Goal: Task Accomplishment & Management: Manage account settings

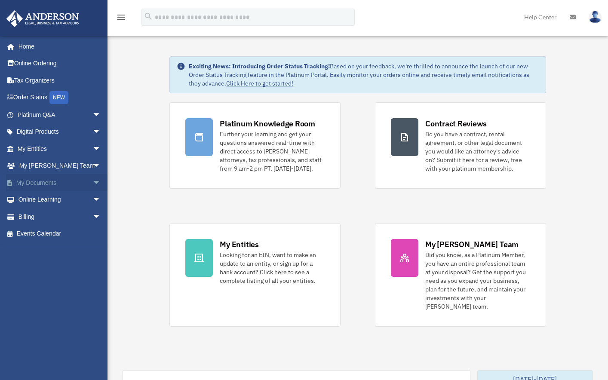
click at [92, 183] on span "arrow_drop_down" at bounding box center [100, 183] width 17 height 18
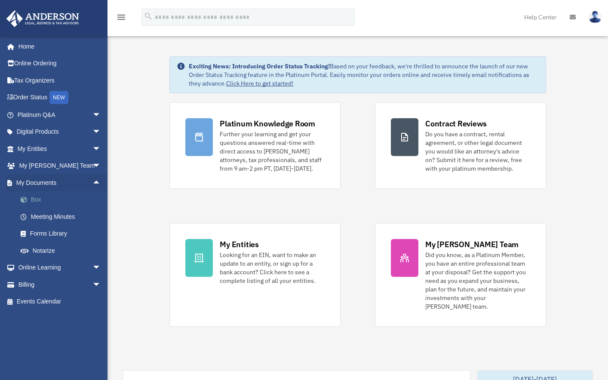
click at [55, 203] on link "Box" at bounding box center [63, 199] width 102 height 17
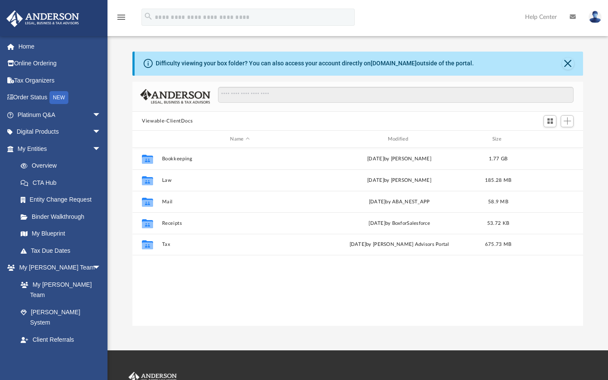
scroll to position [189, 443]
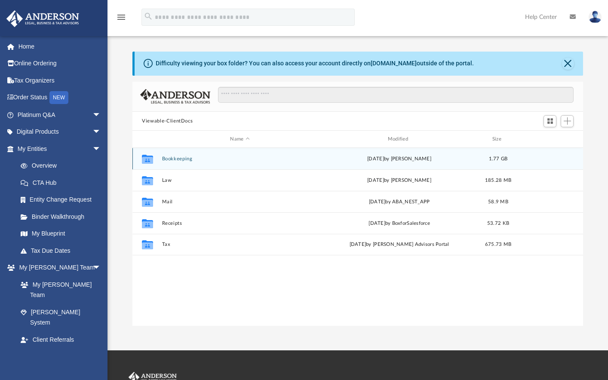
click at [147, 158] on icon "grid" at bounding box center [147, 160] width 11 height 7
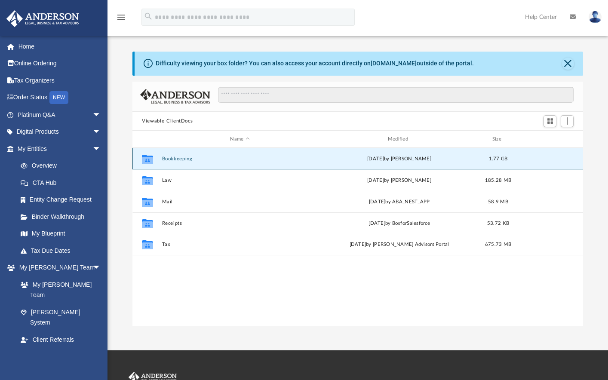
click at [147, 158] on icon "grid" at bounding box center [147, 160] width 11 height 7
click at [199, 277] on div "Collaborated Folder Bookkeeping Wed Sep 10 2025 by Patrik Kusek 1.77 GB Collabo…" at bounding box center [357, 237] width 450 height 178
click at [177, 159] on button "Bookkeeping" at bounding box center [240, 159] width 156 height 6
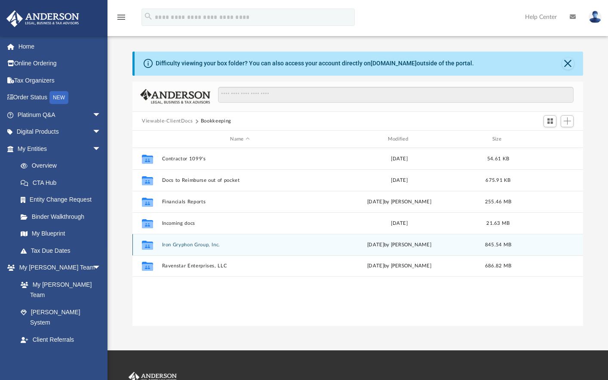
click at [172, 245] on button "Iron Gryphon Group, Inc." at bounding box center [240, 245] width 156 height 6
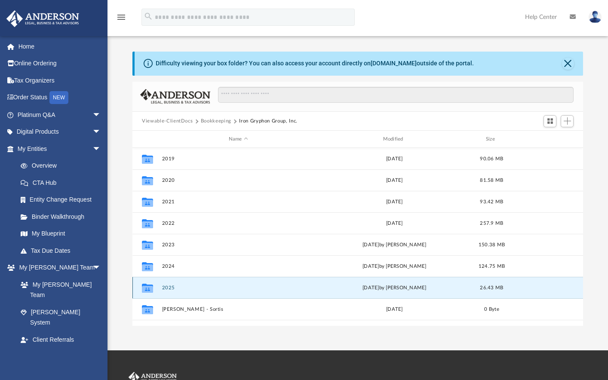
click at [168, 287] on button "2025" at bounding box center [238, 288] width 153 height 6
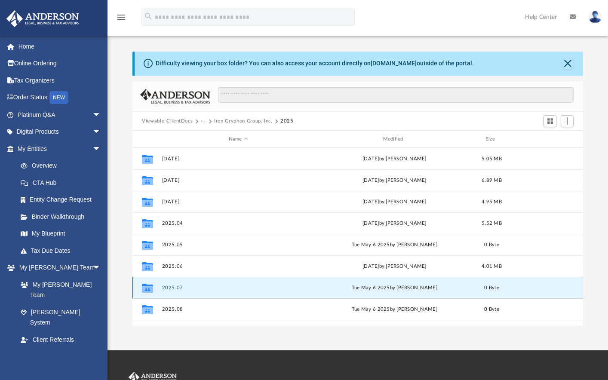
click at [168, 287] on button "2025.07" at bounding box center [238, 288] width 153 height 6
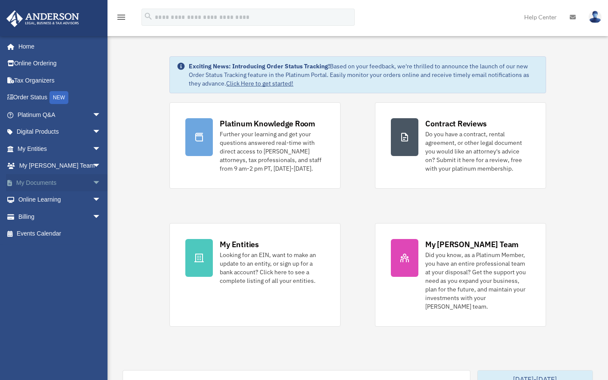
click at [92, 179] on span "arrow_drop_down" at bounding box center [100, 183] width 17 height 18
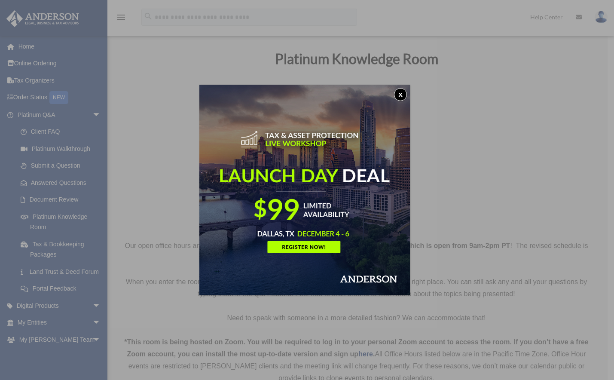
click at [89, 114] on div "x" at bounding box center [307, 190] width 614 height 380
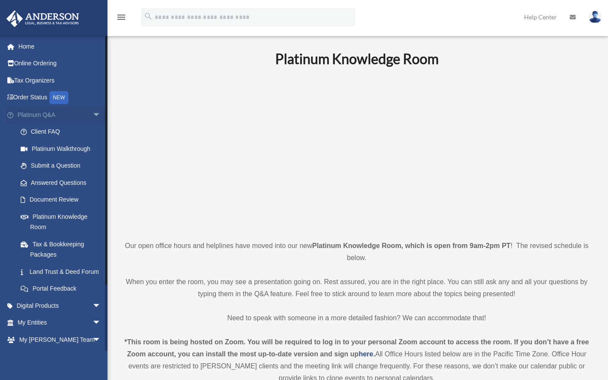
click at [92, 112] on span "arrow_drop_down" at bounding box center [100, 115] width 17 height 18
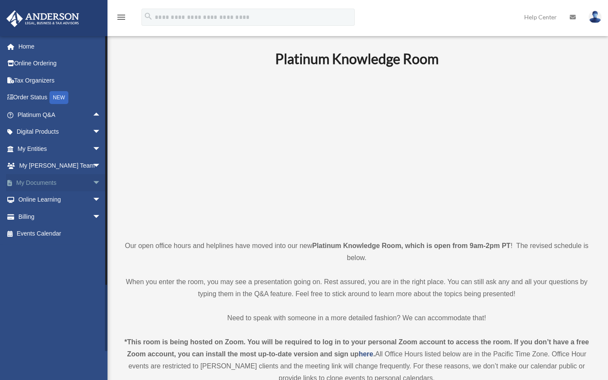
click at [92, 183] on span "arrow_drop_down" at bounding box center [100, 183] width 17 height 18
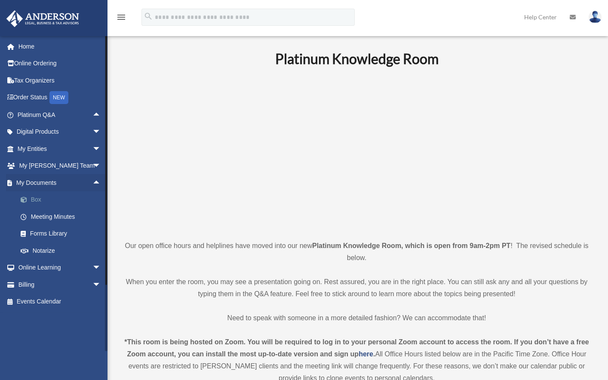
click at [31, 200] on link "Box" at bounding box center [63, 199] width 102 height 17
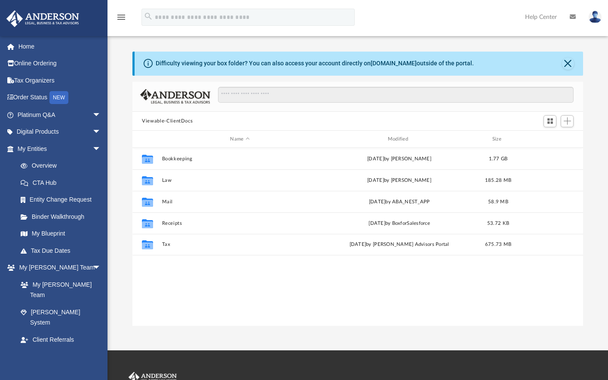
scroll to position [189, 443]
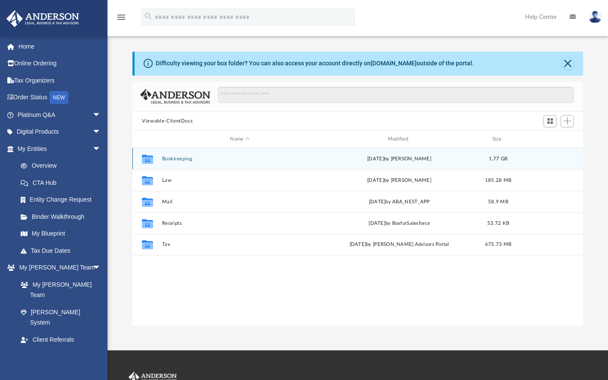
click at [181, 158] on button "Bookkeeping" at bounding box center [240, 159] width 156 height 6
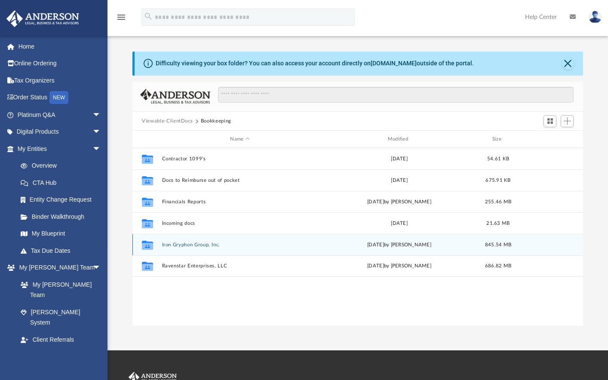
click at [170, 245] on button "Iron Gryphon Group, Inc." at bounding box center [240, 245] width 156 height 6
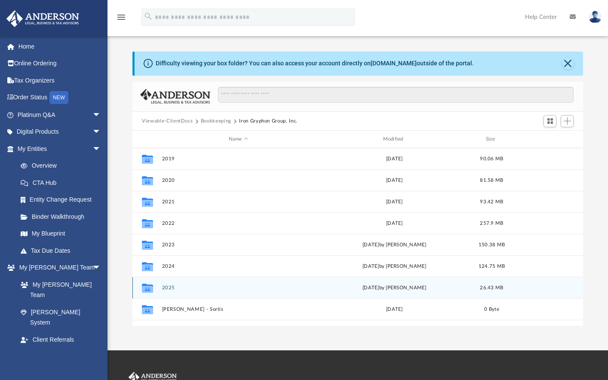
click at [168, 287] on button "2025" at bounding box center [238, 288] width 153 height 6
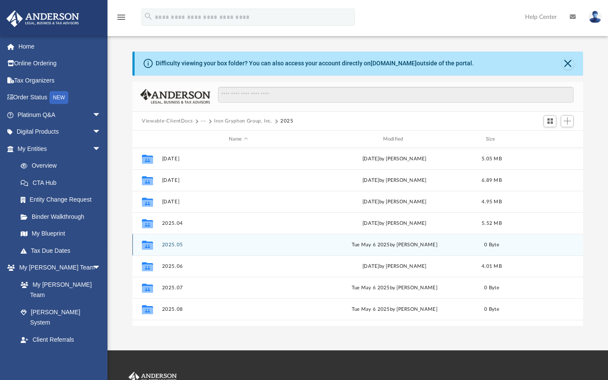
click at [170, 245] on button "2025.05" at bounding box center [238, 245] width 153 height 6
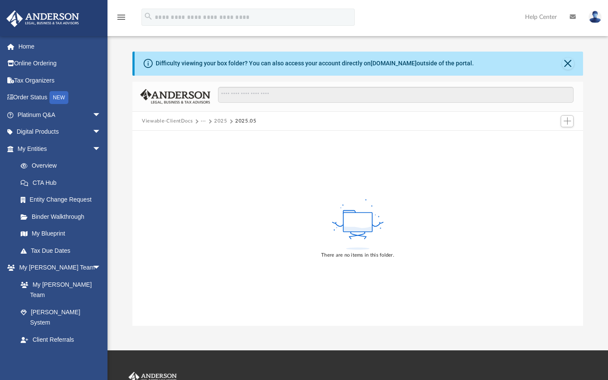
click at [221, 120] on button "2025" at bounding box center [220, 121] width 13 height 8
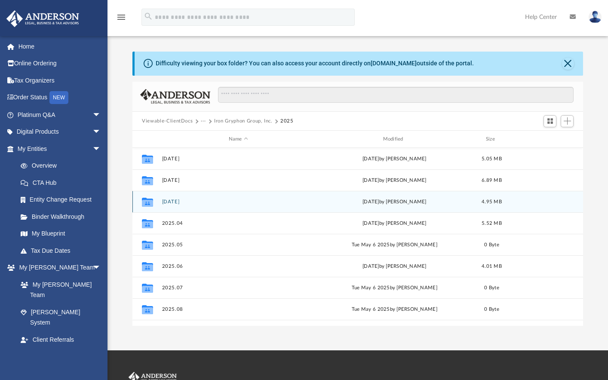
click at [176, 201] on button "[DATE]" at bounding box center [238, 202] width 153 height 6
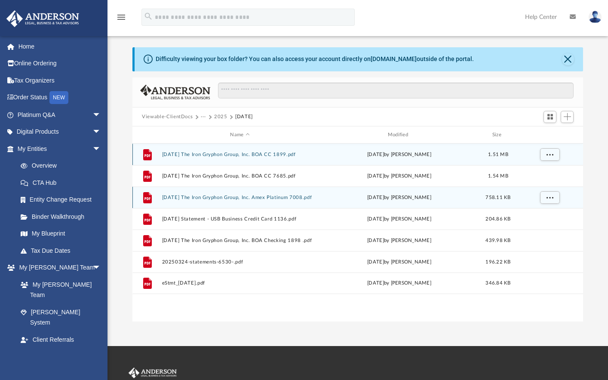
scroll to position [0, 0]
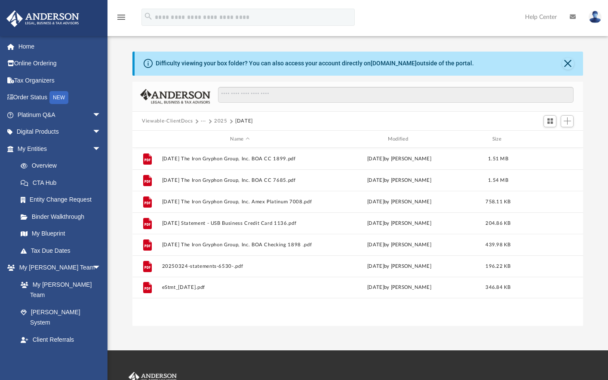
click at [217, 122] on button "2025" at bounding box center [220, 121] width 13 height 8
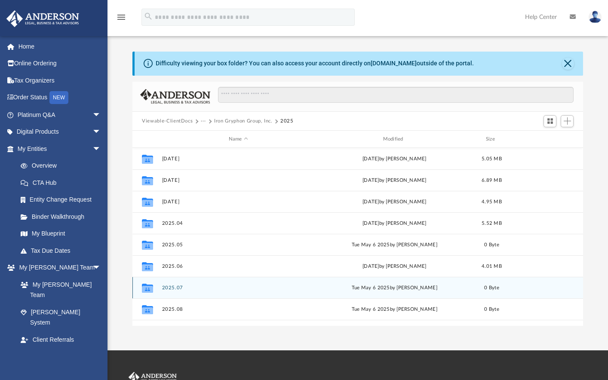
click at [173, 289] on button "2025.07" at bounding box center [238, 288] width 153 height 6
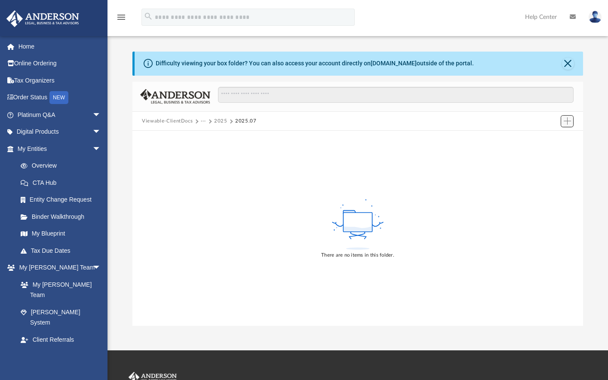
click at [567, 121] on span "Add" at bounding box center [566, 120] width 7 height 7
click at [546, 137] on li "Upload" at bounding box center [554, 138] width 27 height 9
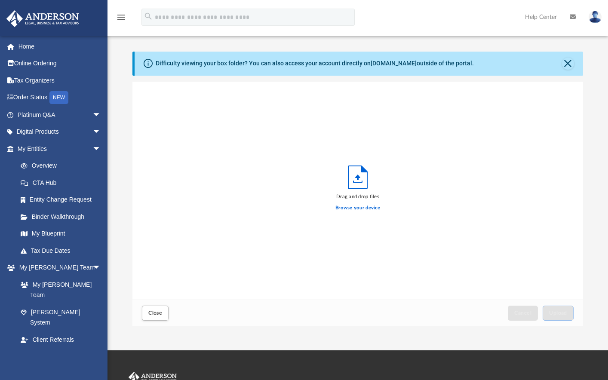
scroll to position [211, 443]
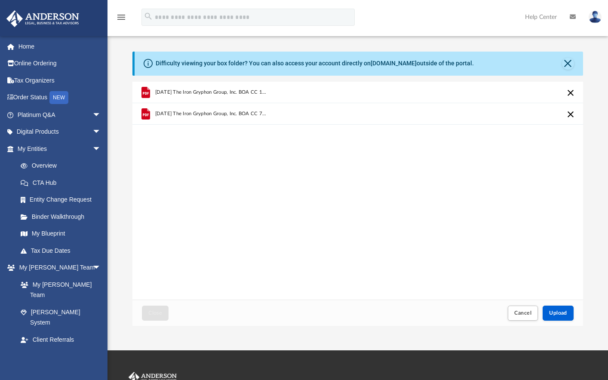
click at [449, 202] on div "[DATE] The Iron Gryphon Group, Inc. BOA CC 1899.pdf [DATE] The Iron Gryphon Gro…" at bounding box center [357, 191] width 450 height 218
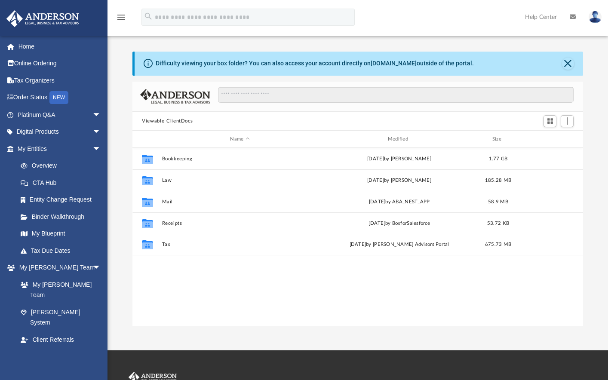
scroll to position [189, 443]
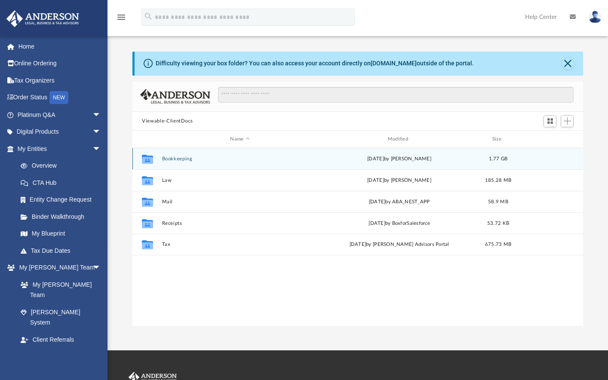
click at [165, 159] on button "Bookkeeping" at bounding box center [240, 159] width 156 height 6
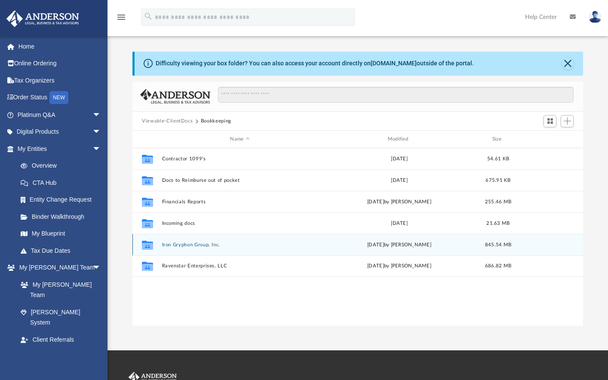
click at [166, 246] on button "Iron Gryphon Group, Inc." at bounding box center [240, 245] width 156 height 6
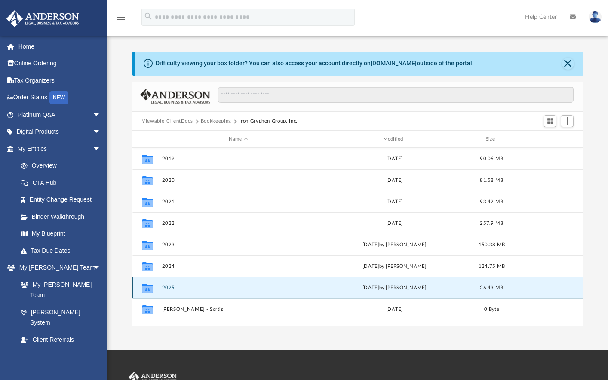
click at [172, 287] on button "2025" at bounding box center [238, 288] width 153 height 6
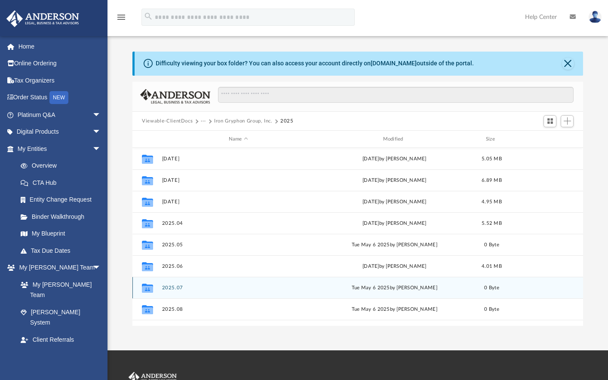
click at [172, 287] on button "2025.07" at bounding box center [238, 288] width 153 height 6
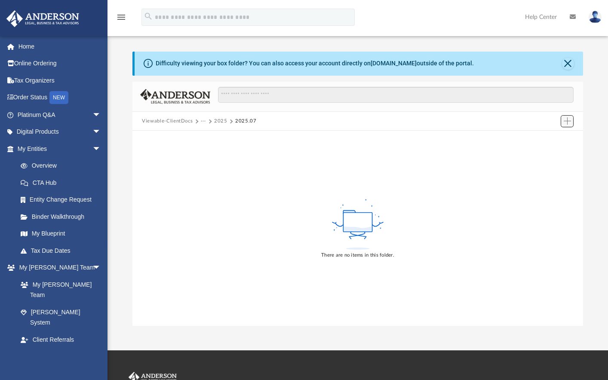
click at [562, 118] on button "Add" at bounding box center [566, 121] width 13 height 12
click at [553, 141] on li "Upload" at bounding box center [554, 138] width 27 height 9
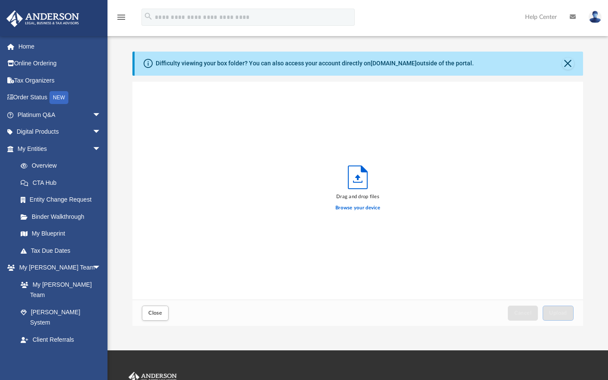
scroll to position [211, 443]
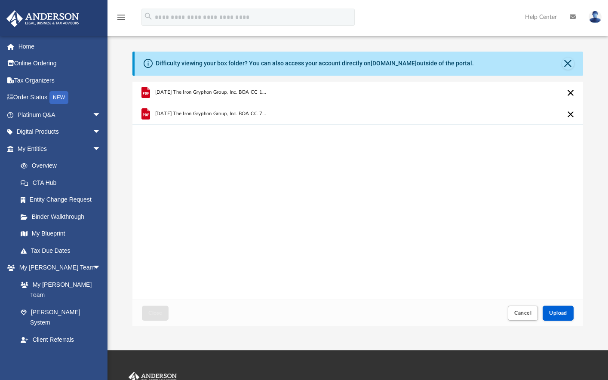
click at [525, 198] on div "[DATE] The Iron Gryphon Group, Inc. BOA CC 1899.pdf [DATE] The Iron Gryphon Gro…" at bounding box center [357, 191] width 450 height 218
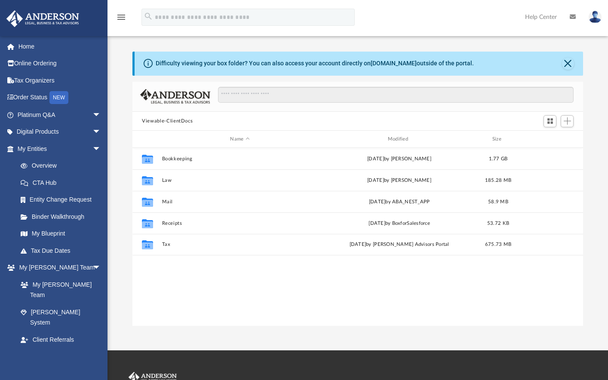
scroll to position [189, 443]
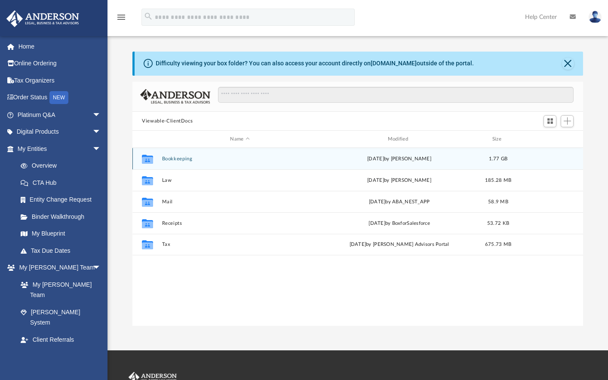
click at [173, 160] on button "Bookkeeping" at bounding box center [240, 159] width 156 height 6
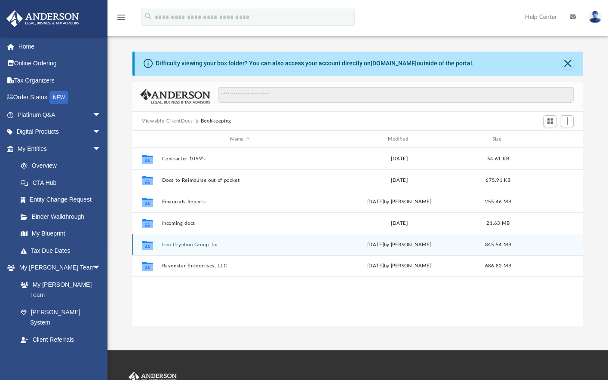
click at [179, 247] on button "Iron Gryphon Group, Inc." at bounding box center [240, 245] width 156 height 6
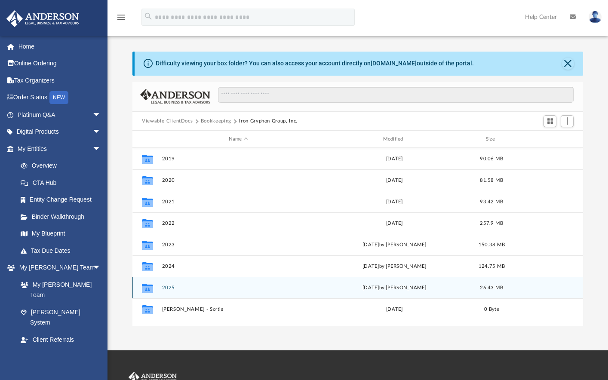
click at [169, 287] on button "2025" at bounding box center [238, 288] width 153 height 6
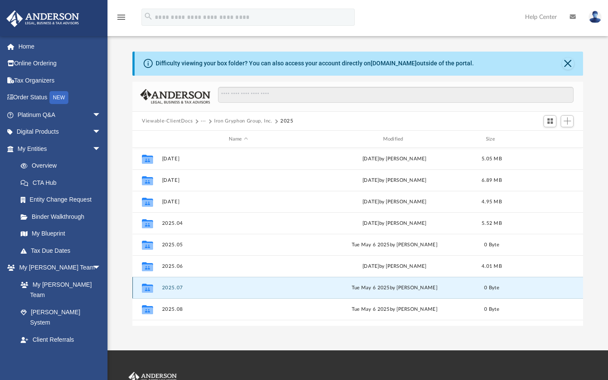
click at [169, 287] on button "2025.07" at bounding box center [238, 288] width 153 height 6
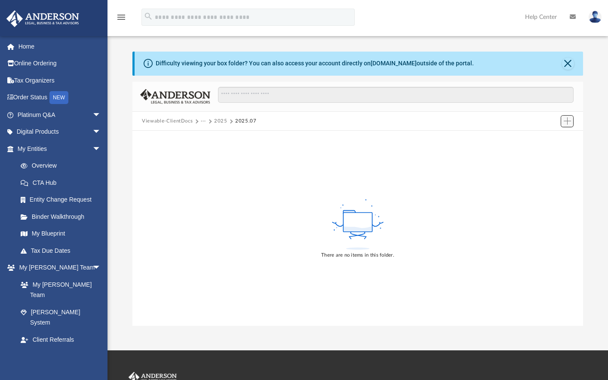
click at [569, 118] on span "Add" at bounding box center [566, 120] width 7 height 7
click at [551, 139] on li "Upload" at bounding box center [554, 138] width 27 height 9
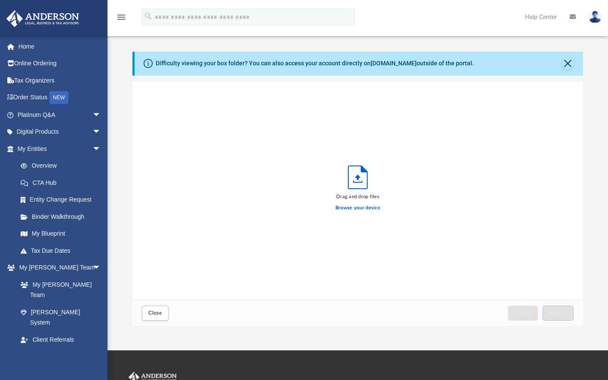
scroll to position [211, 443]
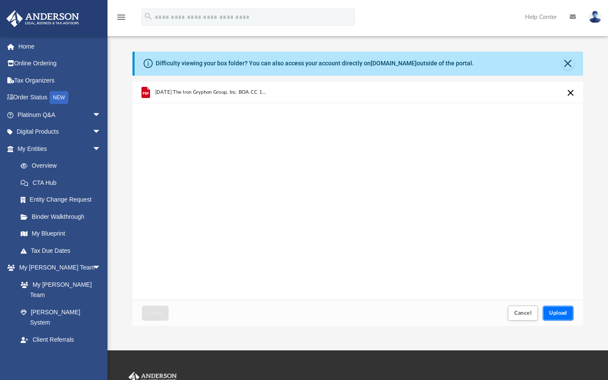
click at [559, 314] on span "Upload" at bounding box center [558, 312] width 18 height 5
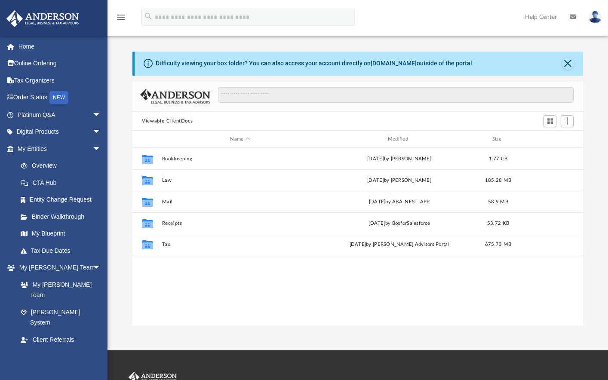
scroll to position [189, 443]
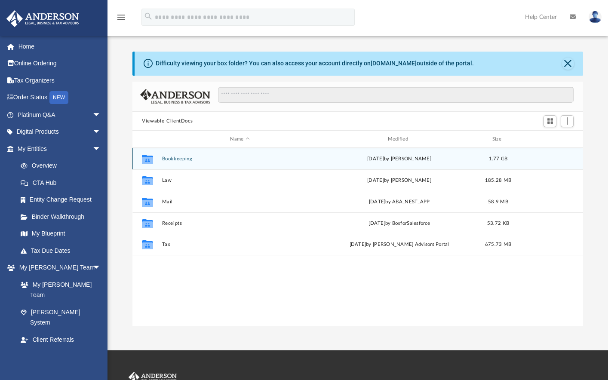
click at [171, 161] on button "Bookkeeping" at bounding box center [240, 159] width 156 height 6
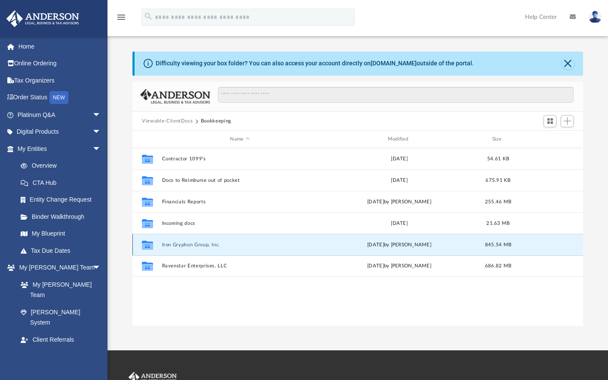
click at [173, 244] on button "Iron Gryphon Group, Inc." at bounding box center [240, 245] width 156 height 6
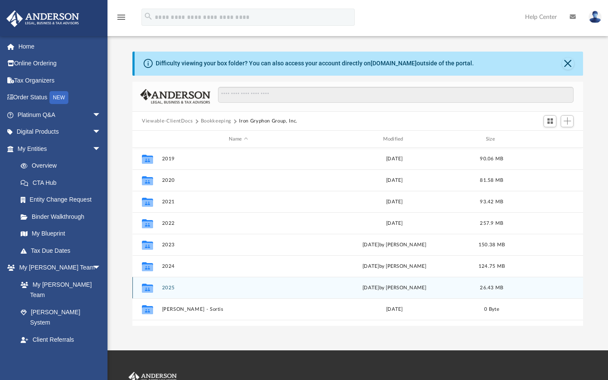
click at [171, 288] on button "2025" at bounding box center [238, 288] width 153 height 6
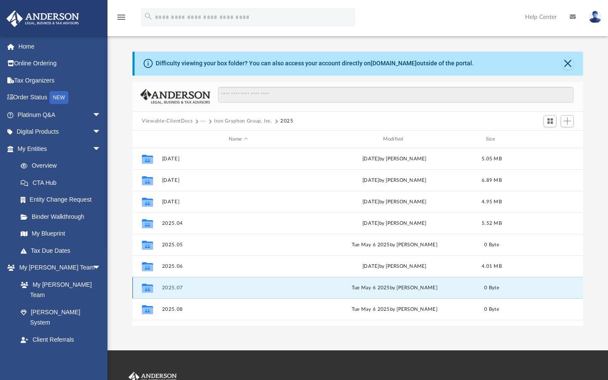
click at [171, 288] on button "2025.07" at bounding box center [238, 288] width 153 height 6
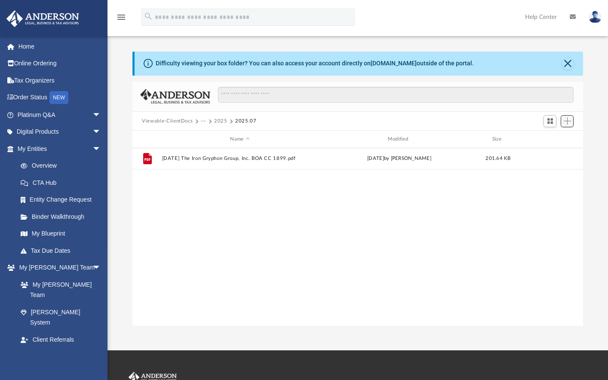
click at [570, 116] on button "Add" at bounding box center [566, 121] width 13 height 12
click at [549, 137] on li "Upload" at bounding box center [554, 138] width 27 height 9
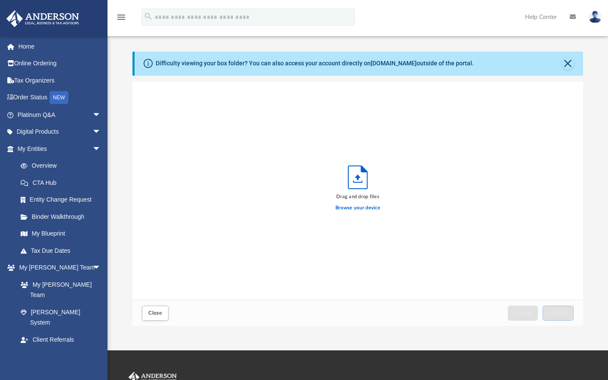
scroll to position [211, 443]
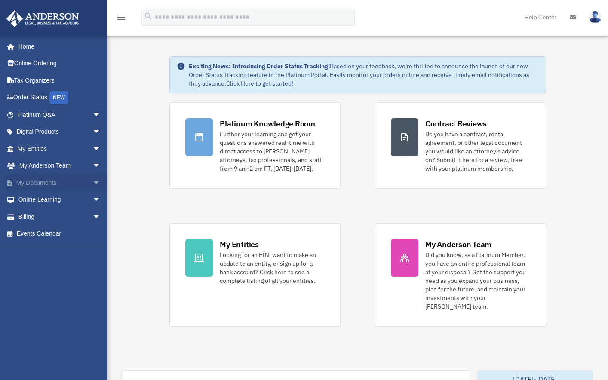
click at [92, 182] on span "arrow_drop_down" at bounding box center [100, 183] width 17 height 18
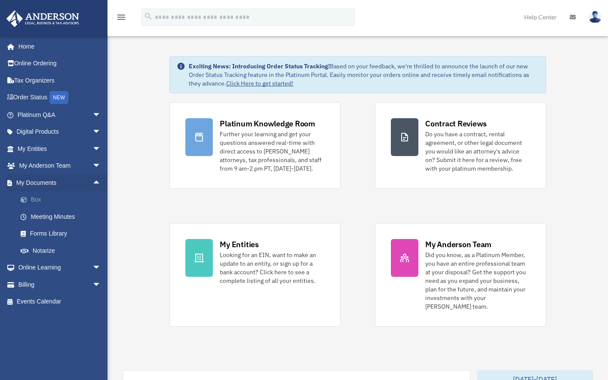
click at [36, 198] on link "Box" at bounding box center [63, 199] width 102 height 17
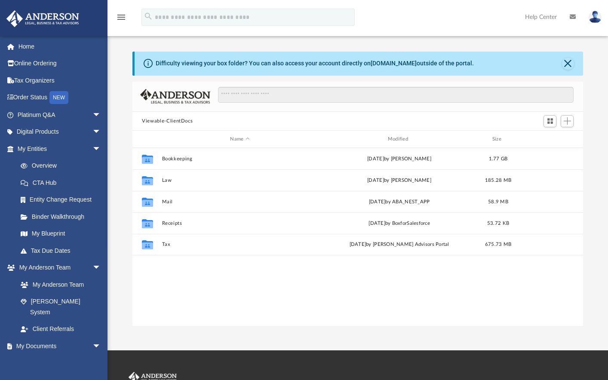
scroll to position [189, 443]
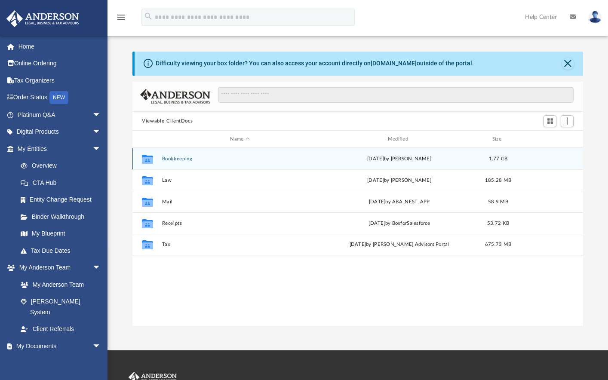
click at [172, 157] on button "Bookkeeping" at bounding box center [240, 159] width 156 height 6
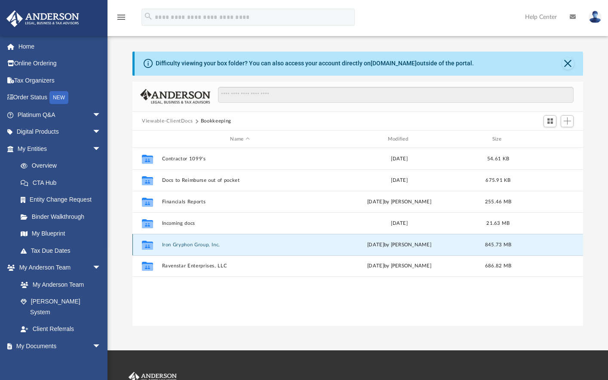
click at [174, 244] on button "Iron Gryphon Group, Inc." at bounding box center [240, 245] width 156 height 6
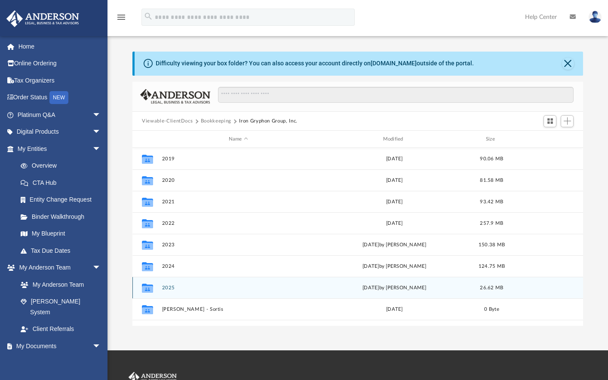
click at [168, 287] on button "2025" at bounding box center [238, 288] width 153 height 6
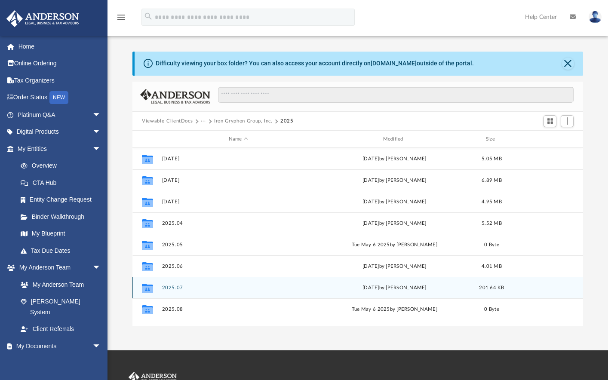
click at [168, 287] on button "2025.07" at bounding box center [238, 288] width 153 height 6
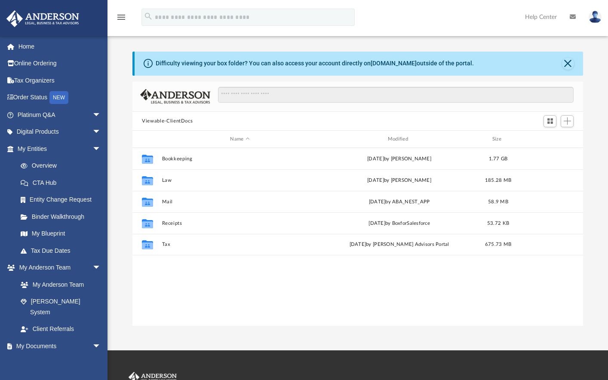
scroll to position [189, 443]
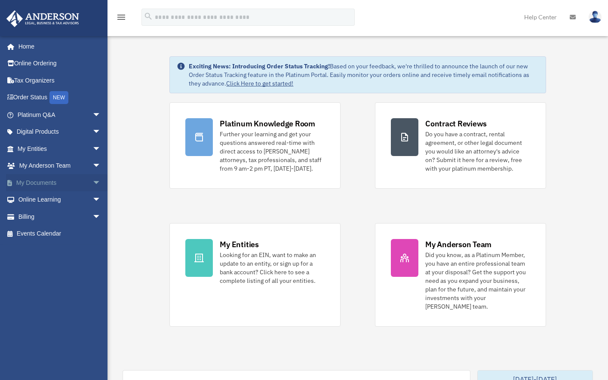
click at [92, 180] on span "arrow_drop_down" at bounding box center [100, 183] width 17 height 18
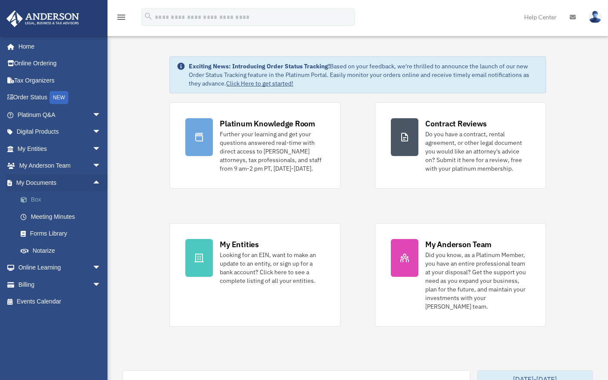
click at [27, 202] on span at bounding box center [28, 200] width 6 height 6
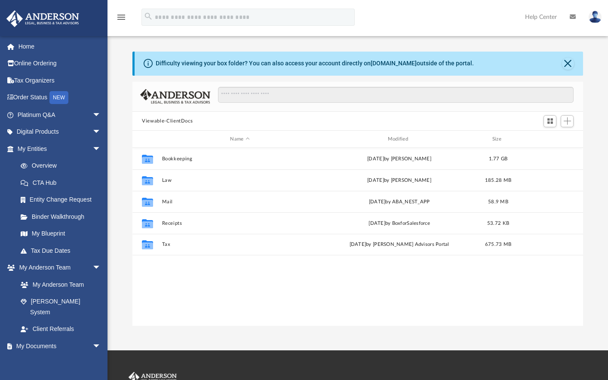
scroll to position [189, 443]
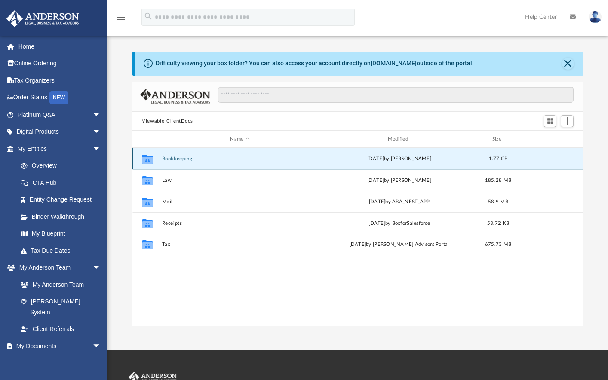
click at [178, 159] on button "Bookkeeping" at bounding box center [240, 159] width 156 height 6
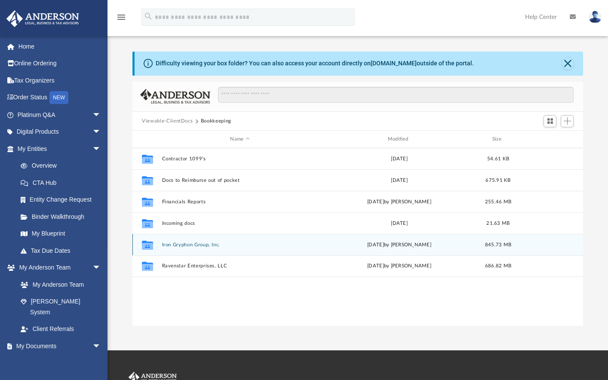
click at [180, 244] on button "Iron Gryphon Group, Inc." at bounding box center [240, 245] width 156 height 6
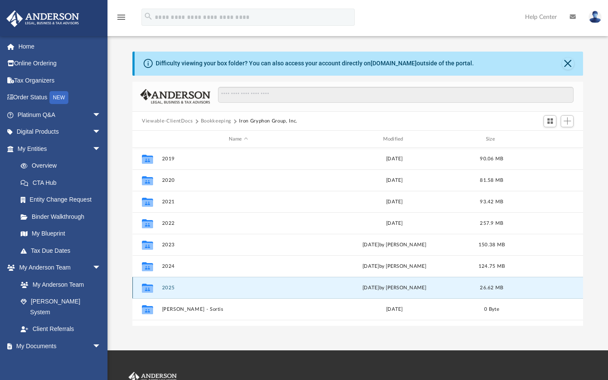
click at [171, 288] on button "2025" at bounding box center [238, 288] width 153 height 6
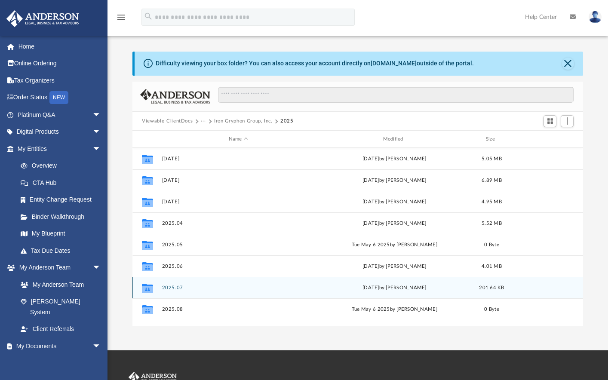
click at [171, 288] on button "2025.07" at bounding box center [238, 288] width 153 height 6
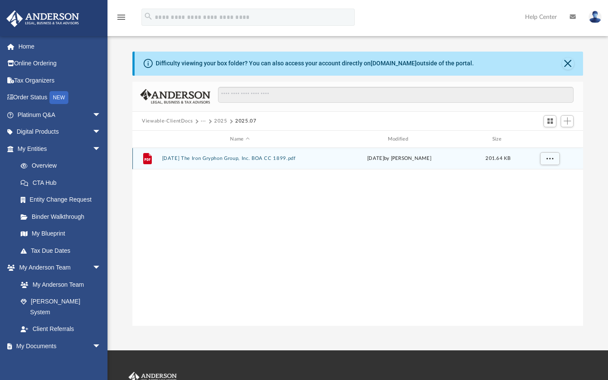
drag, startPoint x: 276, startPoint y: 170, endPoint x: 527, endPoint y: 289, distance: 278.1
click at [469, 283] on div "File [DATE] The Iron Gryphon Group, Inc. BOA CC 1899.pdf [DATE] by [PERSON_NAME…" at bounding box center [357, 237] width 450 height 178
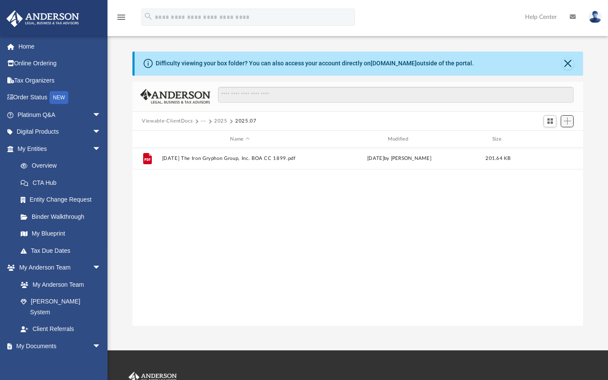
click at [571, 120] on button "Add" at bounding box center [566, 121] width 13 height 12
click at [556, 137] on li "Upload" at bounding box center [554, 138] width 27 height 9
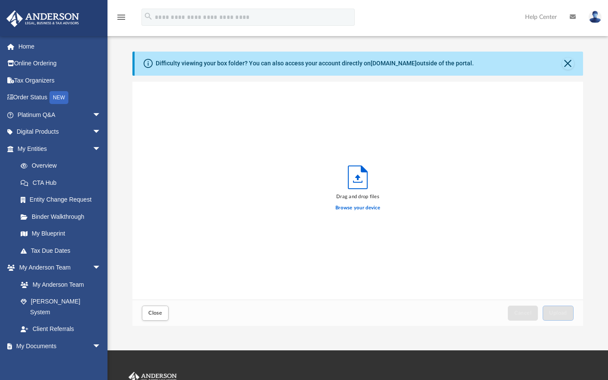
scroll to position [211, 443]
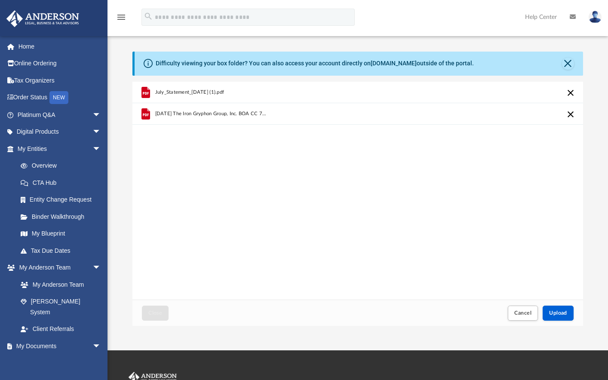
click at [571, 92] on button "Cancel this upload" at bounding box center [570, 93] width 10 height 10
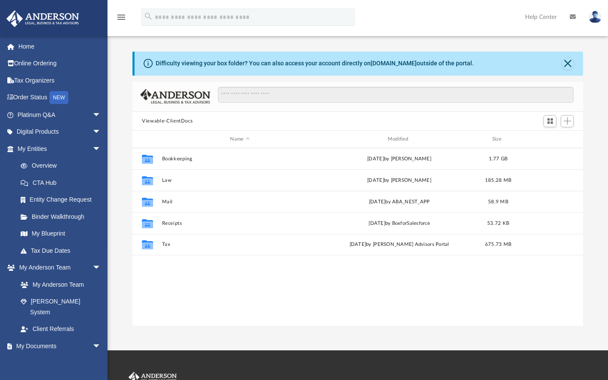
scroll to position [189, 443]
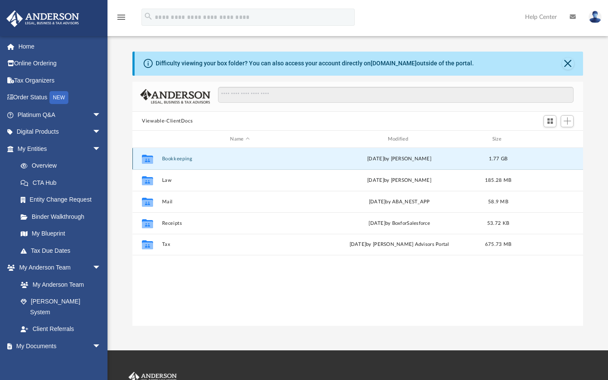
click at [166, 160] on button "Bookkeeping" at bounding box center [240, 159] width 156 height 6
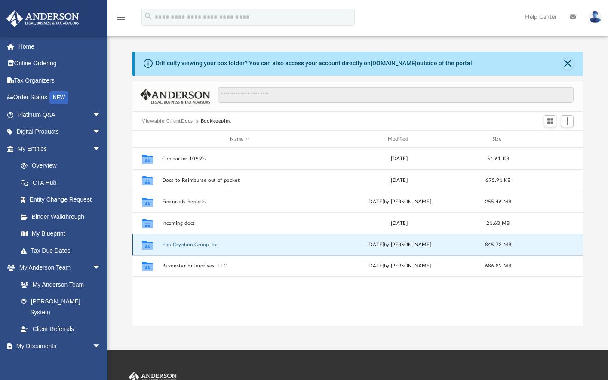
click at [181, 244] on button "Iron Gryphon Group, Inc." at bounding box center [240, 245] width 156 height 6
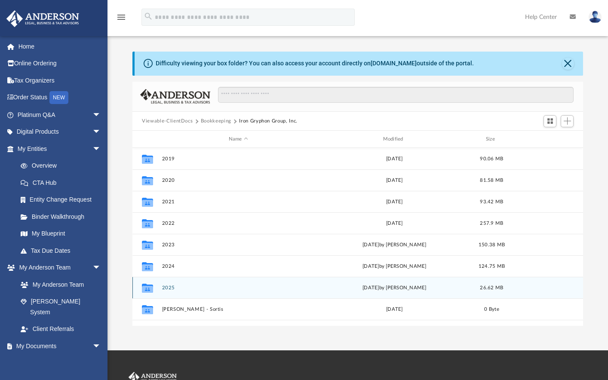
click at [165, 289] on button "2025" at bounding box center [238, 288] width 153 height 6
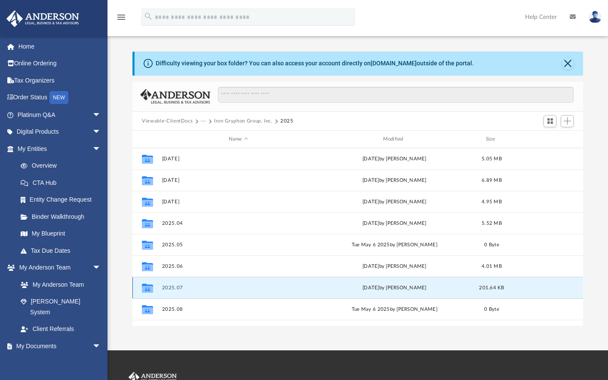
click at [165, 289] on button "2025.07" at bounding box center [238, 288] width 153 height 6
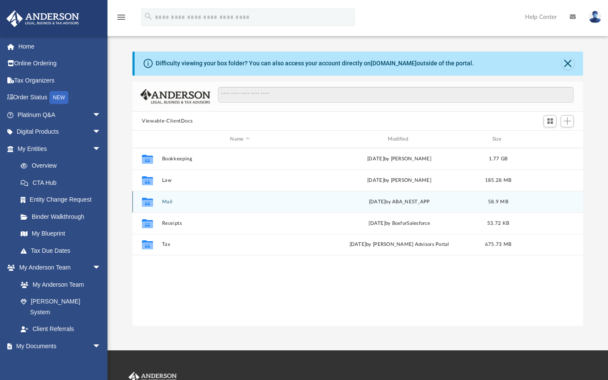
scroll to position [189, 443]
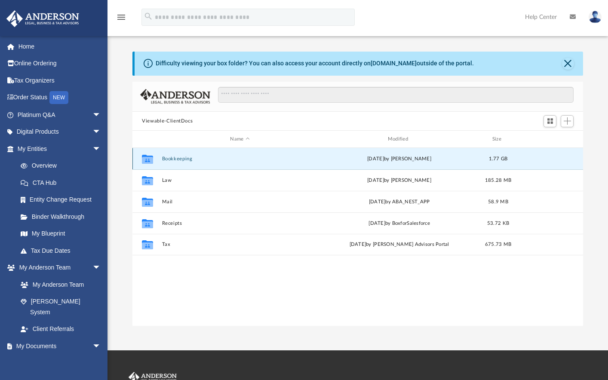
click at [174, 158] on button "Bookkeeping" at bounding box center [240, 159] width 156 height 6
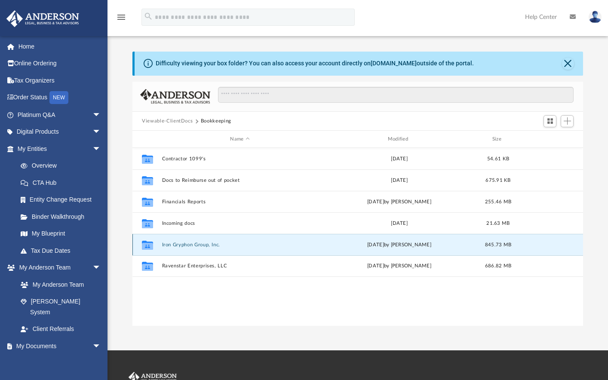
click at [174, 244] on button "Iron Gryphon Group, Inc." at bounding box center [240, 245] width 156 height 6
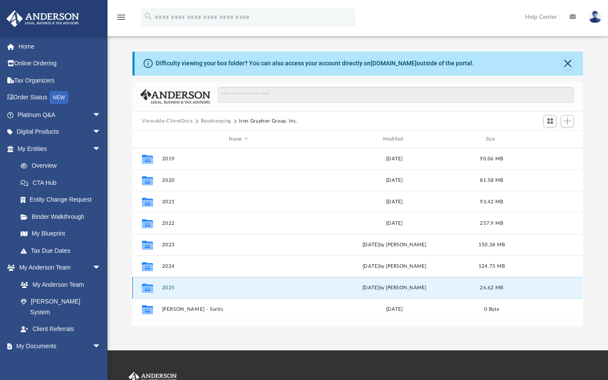
click at [171, 288] on button "2025" at bounding box center [238, 288] width 153 height 6
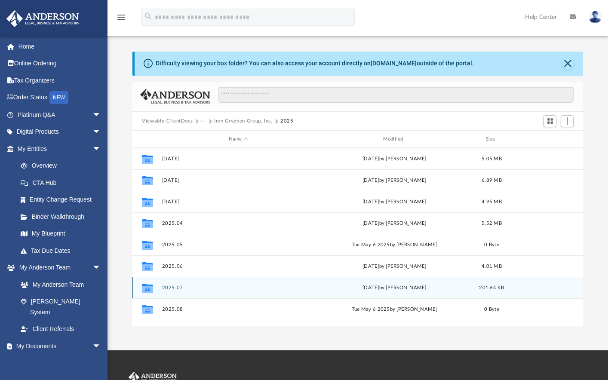
click at [171, 288] on button "2025.07" at bounding box center [238, 288] width 153 height 6
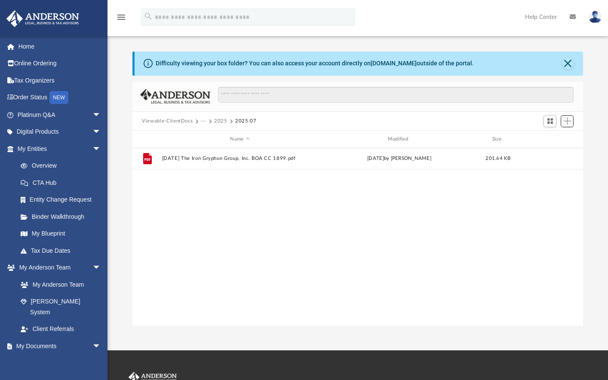
click at [568, 120] on span "Add" at bounding box center [566, 120] width 7 height 7
click at [547, 137] on li "Upload" at bounding box center [554, 138] width 27 height 9
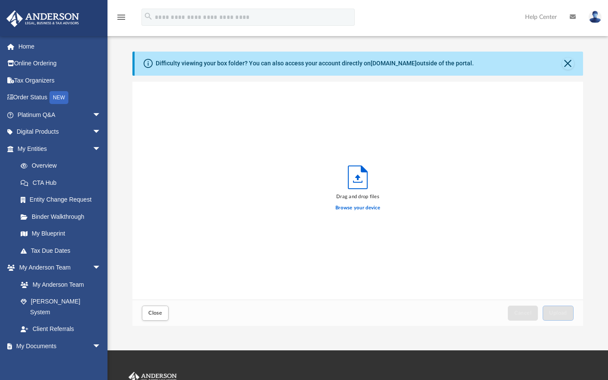
scroll to position [211, 443]
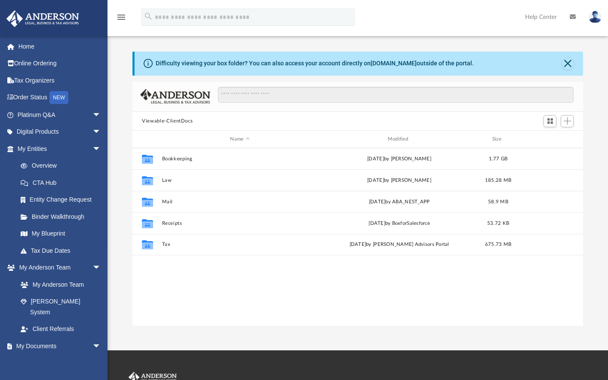
scroll to position [189, 443]
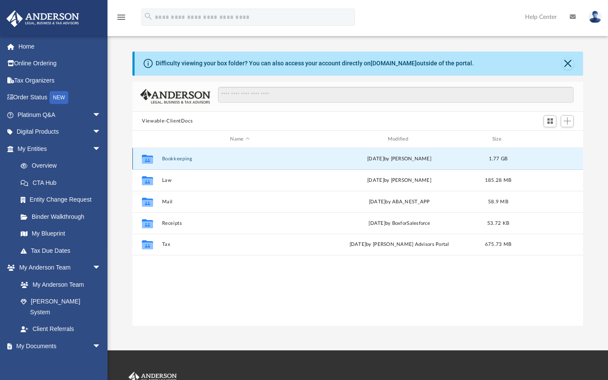
click at [172, 158] on button "Bookkeeping" at bounding box center [240, 159] width 156 height 6
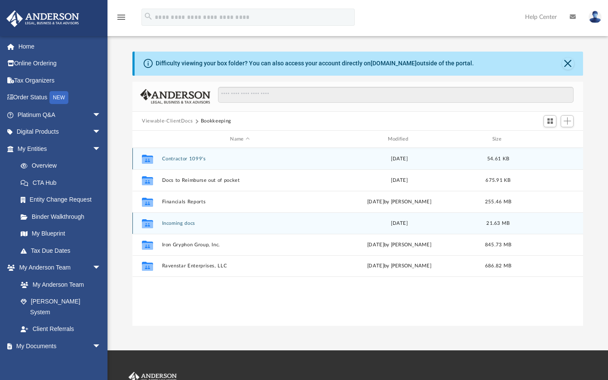
scroll to position [7, 7]
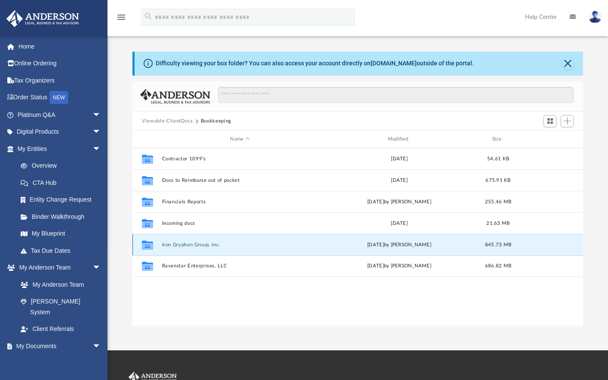
click at [180, 247] on button "Iron Gryphon Group, Inc." at bounding box center [240, 245] width 156 height 6
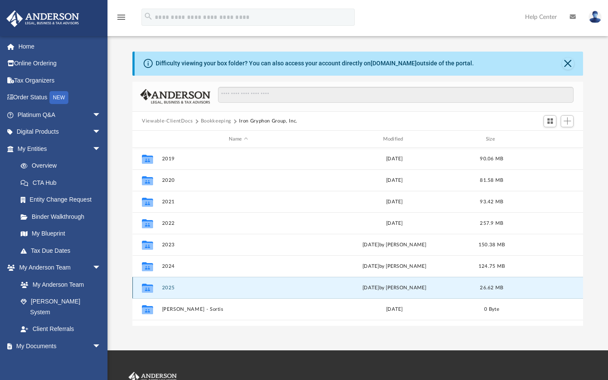
click at [163, 287] on button "2025" at bounding box center [238, 288] width 153 height 6
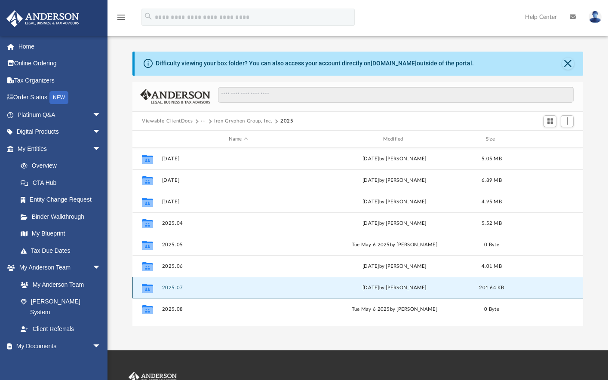
click at [163, 287] on button "2025.07" at bounding box center [238, 288] width 153 height 6
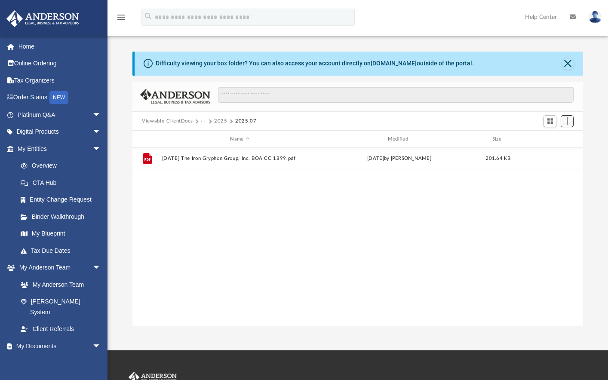
click at [570, 119] on span "Add" at bounding box center [566, 120] width 7 height 7
click at [551, 140] on li "Upload" at bounding box center [554, 138] width 27 height 9
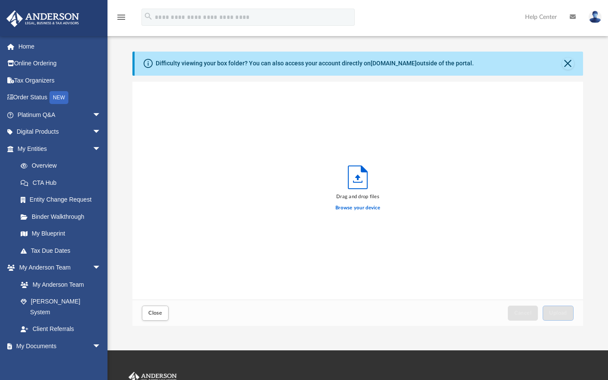
scroll to position [211, 443]
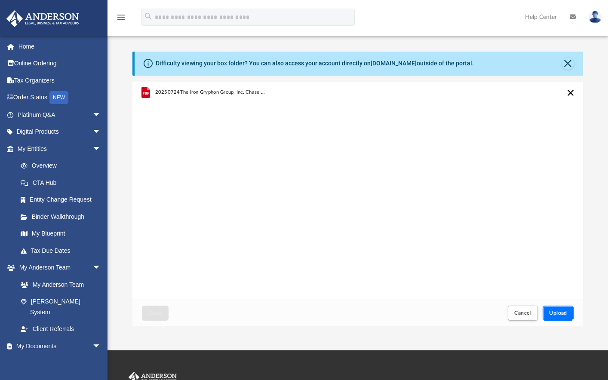
click at [561, 313] on span "Upload" at bounding box center [558, 312] width 18 height 5
click at [558, 310] on span "Upload" at bounding box center [558, 312] width 18 height 5
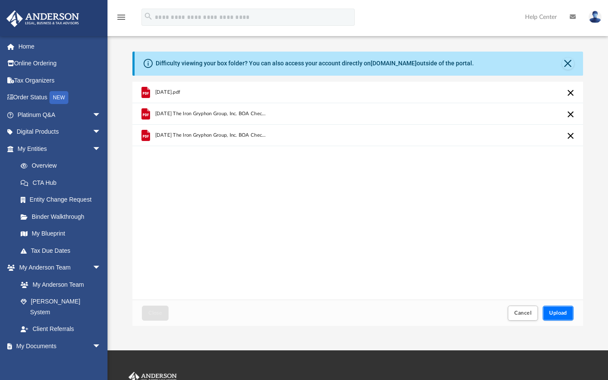
click at [559, 315] on span "Upload" at bounding box center [558, 312] width 18 height 5
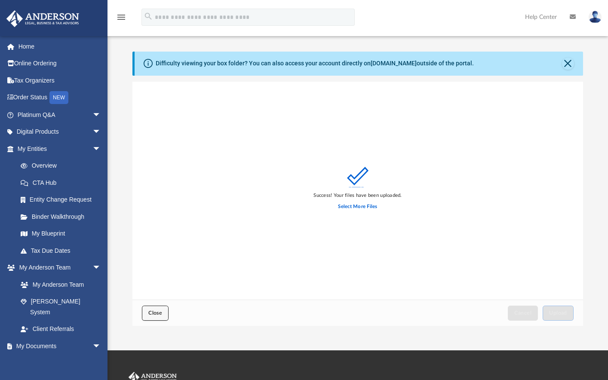
click at [153, 313] on span "Close" at bounding box center [155, 312] width 14 height 5
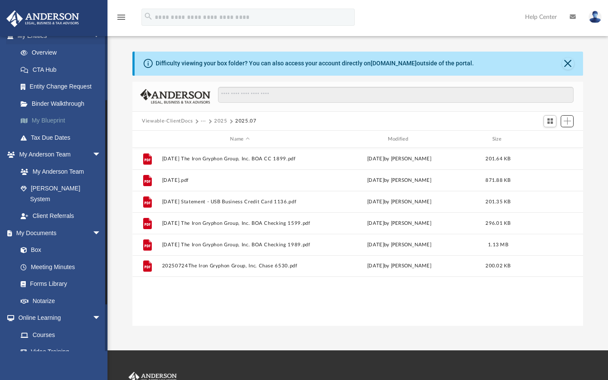
scroll to position [165, 0]
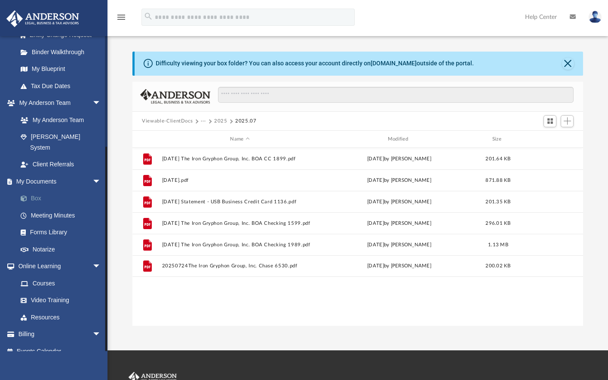
click at [36, 190] on link "Box" at bounding box center [63, 198] width 102 height 17
click at [34, 190] on link "Box" at bounding box center [63, 198] width 102 height 17
click at [185, 122] on button "Viewable-ClientDocs" at bounding box center [167, 121] width 51 height 8
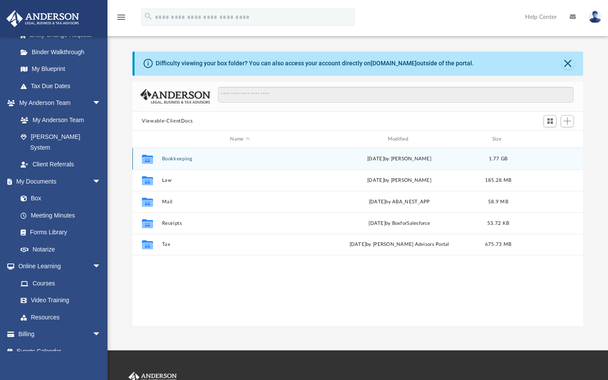
click at [181, 158] on button "Bookkeeping" at bounding box center [240, 159] width 156 height 6
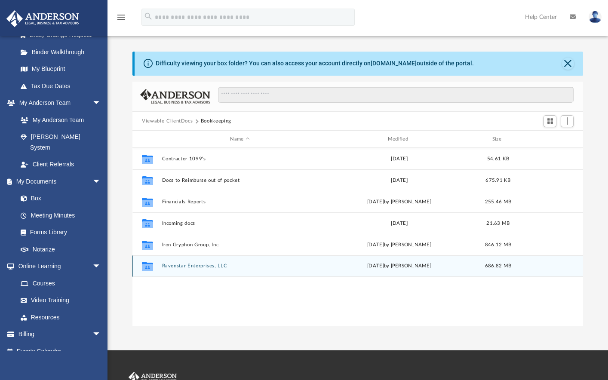
click at [183, 268] on button "Ravenstar Enterprises, LLC" at bounding box center [240, 266] width 156 height 6
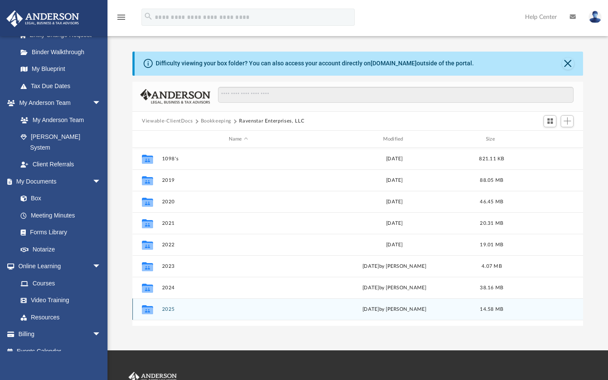
click at [169, 312] on button "2025" at bounding box center [238, 309] width 153 height 6
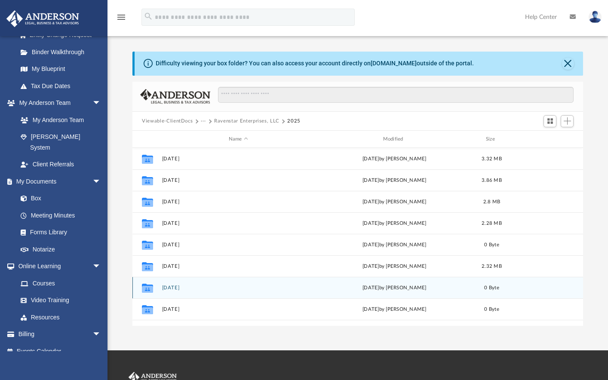
click at [168, 287] on button "07 July" at bounding box center [238, 288] width 153 height 6
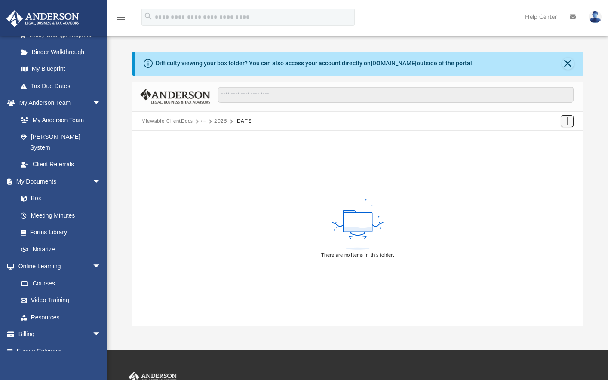
click at [569, 119] on span "Add" at bounding box center [566, 120] width 7 height 7
click at [548, 137] on li "Upload" at bounding box center [554, 138] width 27 height 9
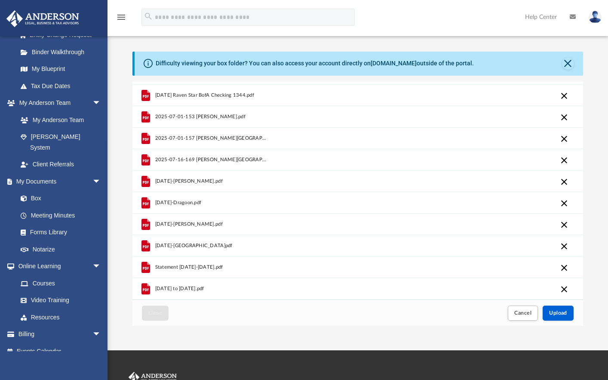
scroll to position [40, 0]
click at [565, 290] on button "Cancel this upload" at bounding box center [564, 289] width 10 height 10
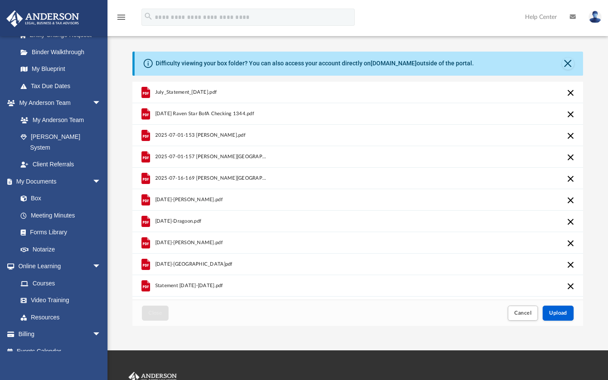
click at [569, 285] on button "Cancel this upload" at bounding box center [570, 286] width 10 height 10
click at [556, 315] on span "Upload" at bounding box center [558, 312] width 18 height 5
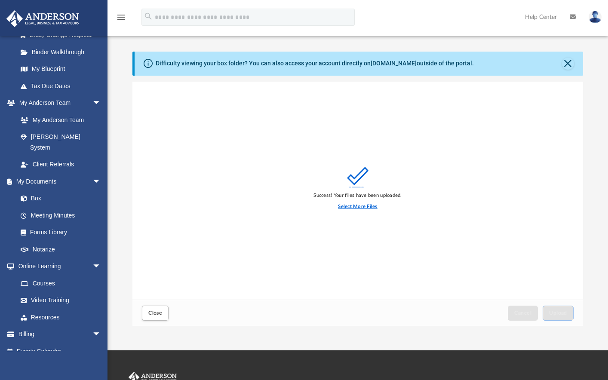
click at [354, 206] on label "Select More Files" at bounding box center [357, 207] width 39 height 8
click at [0, 0] on input "Select More Files" at bounding box center [0, 0] width 0 height 0
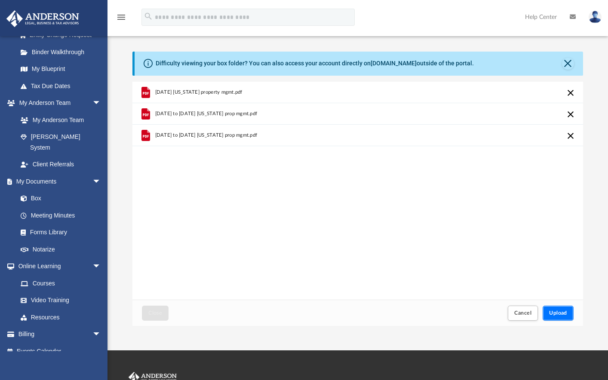
click at [567, 309] on button "Upload" at bounding box center [557, 313] width 31 height 15
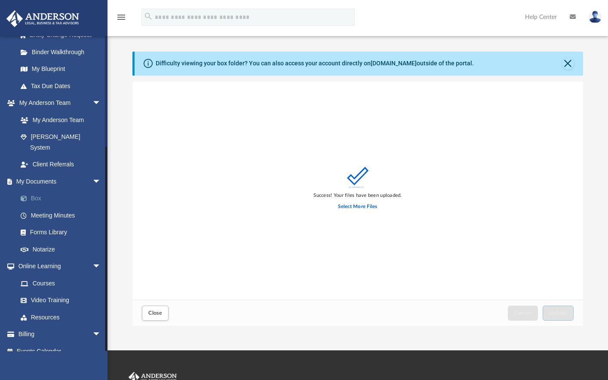
click at [39, 190] on link "Box" at bounding box center [63, 198] width 102 height 17
click at [34, 190] on link "Box" at bounding box center [63, 198] width 102 height 17
click at [38, 173] on link "My Documents arrow_drop_down" at bounding box center [60, 181] width 108 height 17
click at [41, 207] on link "Meeting Minutes" at bounding box center [63, 215] width 102 height 17
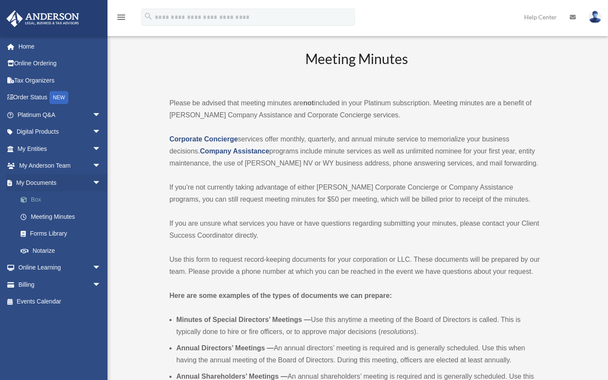
click at [38, 200] on link "Box" at bounding box center [63, 199] width 102 height 17
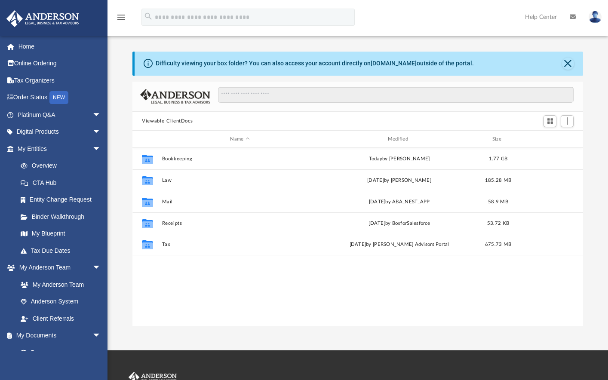
scroll to position [189, 443]
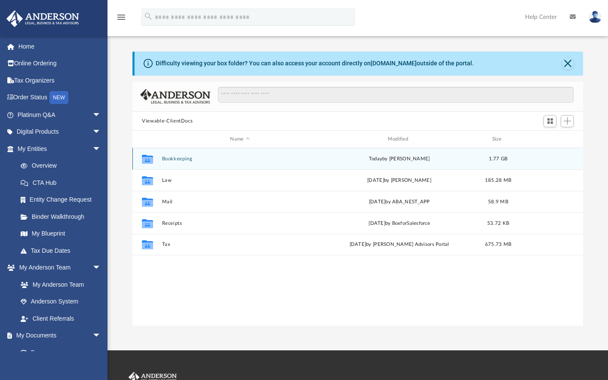
click at [181, 160] on button "Bookkeeping" at bounding box center [240, 159] width 156 height 6
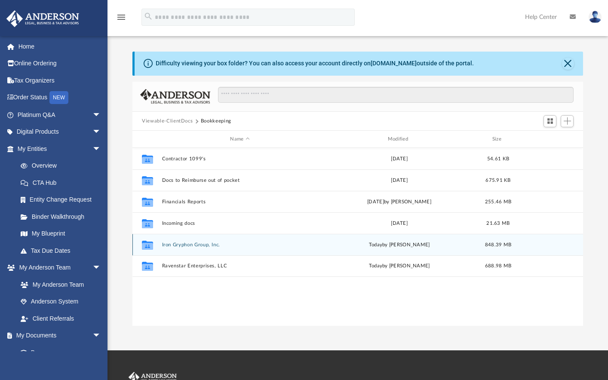
click at [175, 244] on button "Iron Gryphon Group, Inc." at bounding box center [240, 245] width 156 height 6
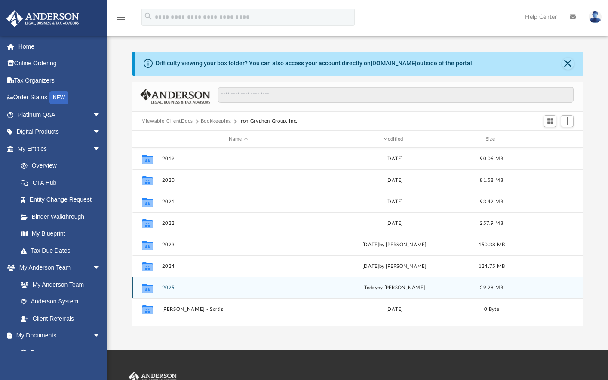
click at [169, 288] on button "2025" at bounding box center [238, 288] width 153 height 6
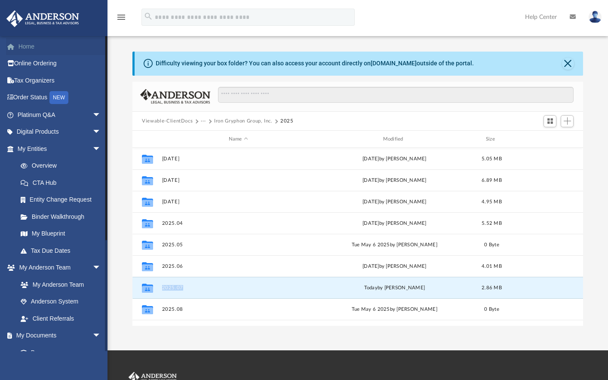
click at [29, 46] on link "Home" at bounding box center [60, 46] width 108 height 17
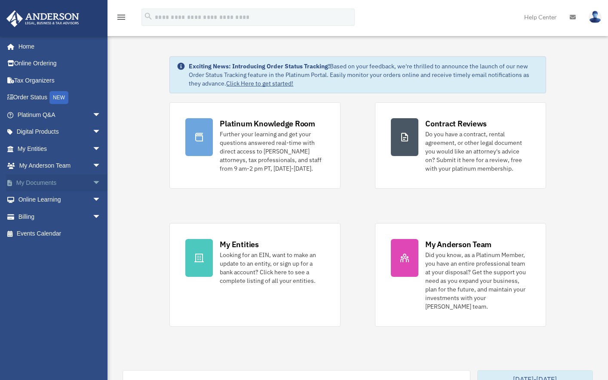
click at [92, 181] on span "arrow_drop_down" at bounding box center [100, 183] width 17 height 18
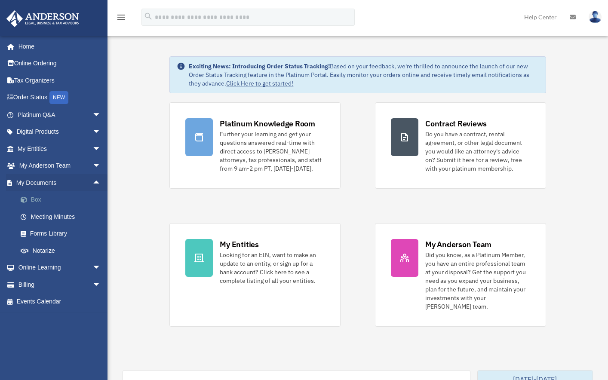
click at [39, 199] on link "Box" at bounding box center [63, 199] width 102 height 17
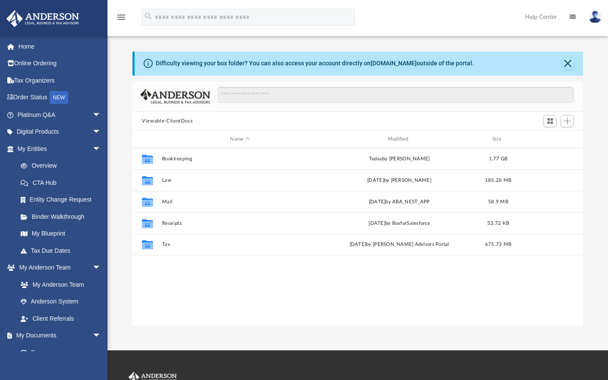
scroll to position [189, 443]
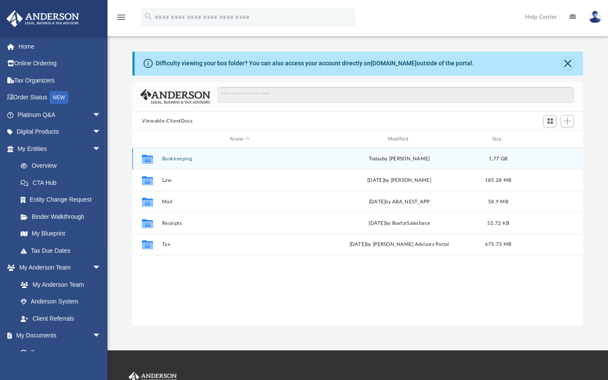
click at [173, 158] on button "Bookkeeping" at bounding box center [240, 159] width 156 height 6
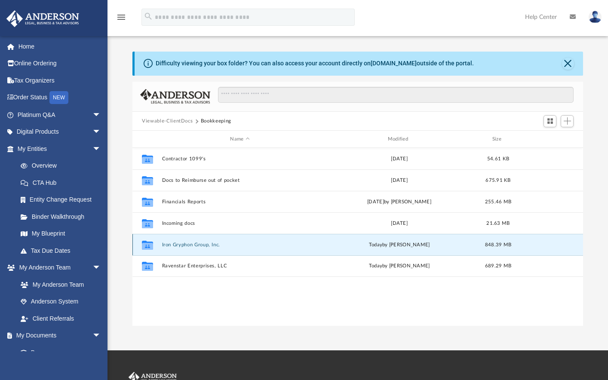
click at [172, 245] on button "Iron Gryphon Group, Inc." at bounding box center [240, 245] width 156 height 6
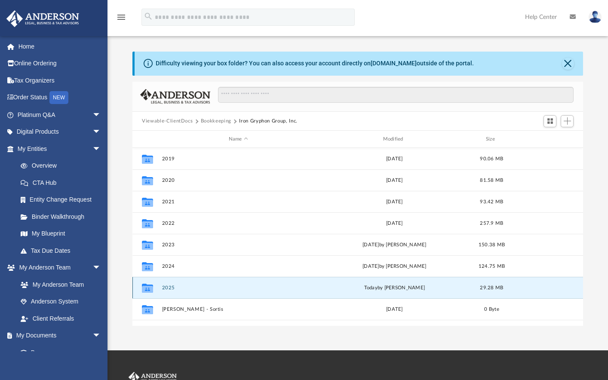
click at [172, 287] on button "2025" at bounding box center [238, 288] width 153 height 6
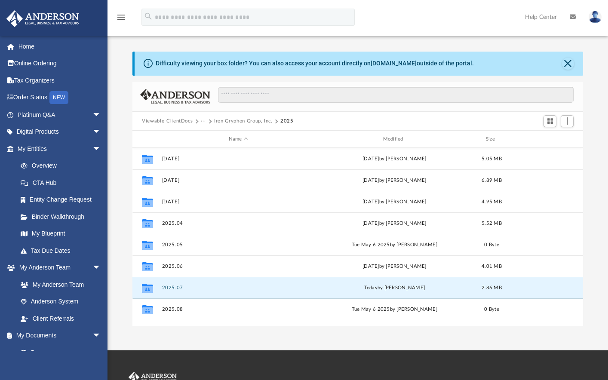
click at [194, 327] on div "App [EMAIL_ADDRESS][DOMAIN_NAME] Sign Out [PERSON_NAME][EMAIL_ADDRESS][DOMAIN_N…" at bounding box center [304, 175] width 608 height 350
click at [173, 287] on button "2025.07" at bounding box center [238, 288] width 153 height 6
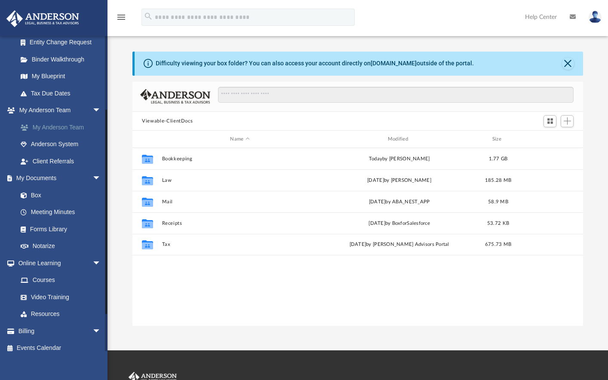
scroll to position [165, 0]
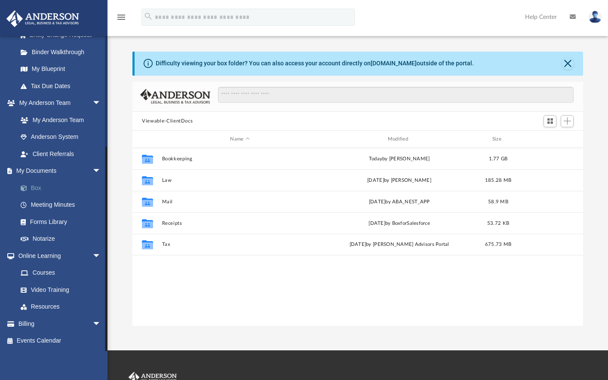
click at [34, 190] on link "Box" at bounding box center [63, 187] width 102 height 17
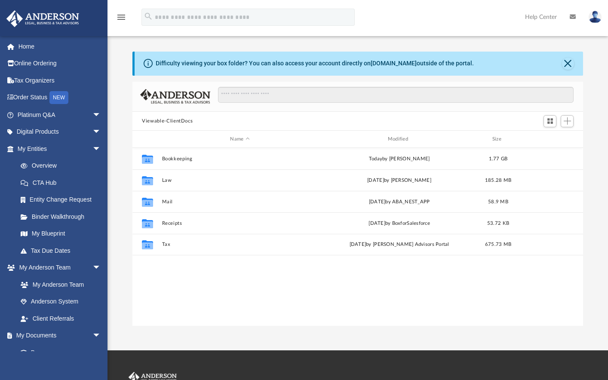
scroll to position [189, 443]
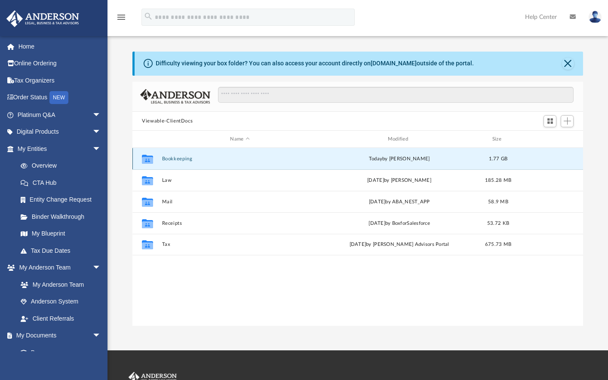
click at [186, 158] on button "Bookkeeping" at bounding box center [240, 159] width 156 height 6
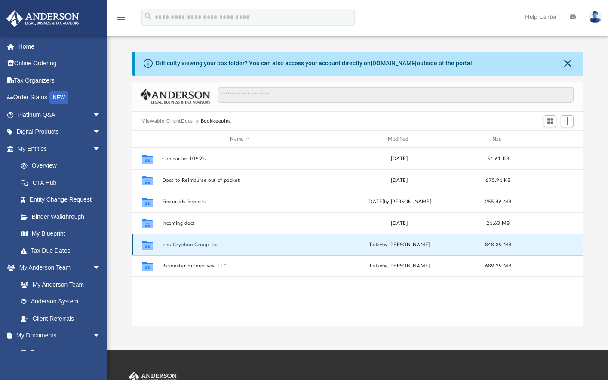
click at [185, 245] on button "Iron Gryphon Group, Inc." at bounding box center [240, 245] width 156 height 6
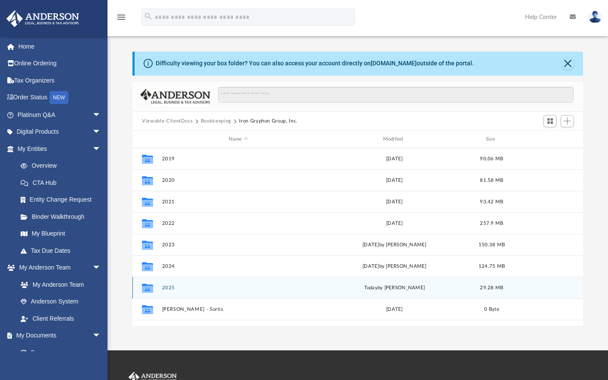
click at [169, 287] on button "2025" at bounding box center [238, 288] width 153 height 6
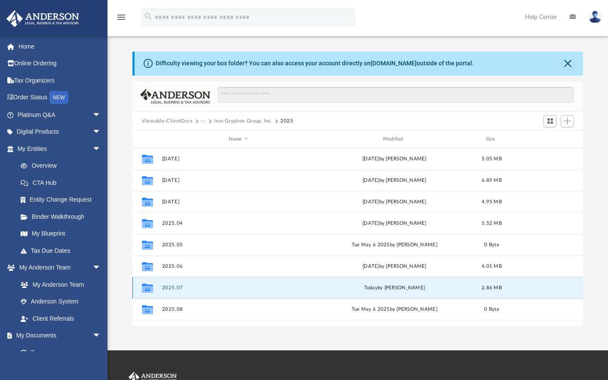
click at [169, 287] on button "2025.07" at bounding box center [238, 288] width 153 height 6
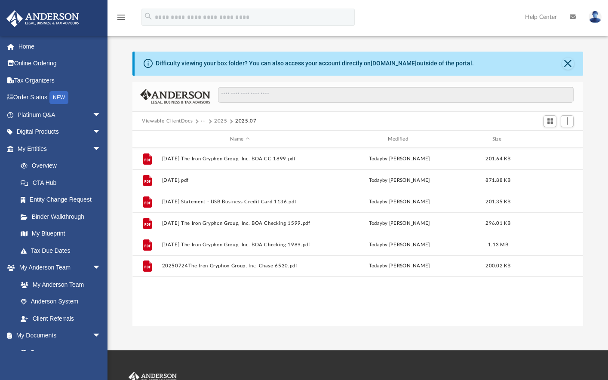
click at [220, 119] on button "2025" at bounding box center [220, 121] width 13 height 8
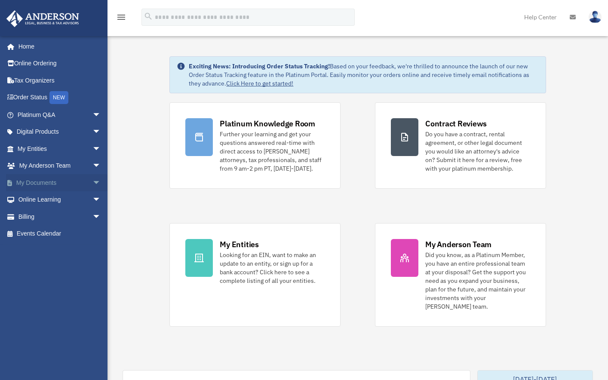
click at [92, 180] on span "arrow_drop_down" at bounding box center [100, 183] width 17 height 18
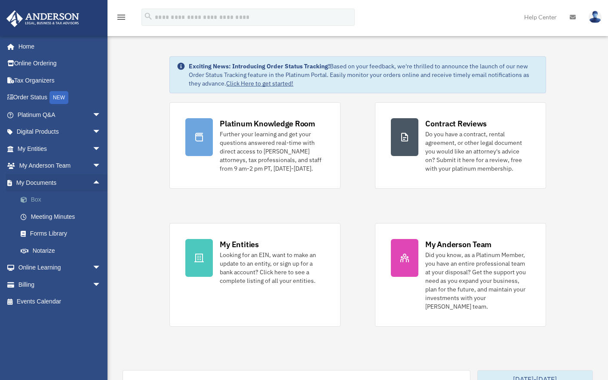
click at [40, 199] on link "Box" at bounding box center [63, 199] width 102 height 17
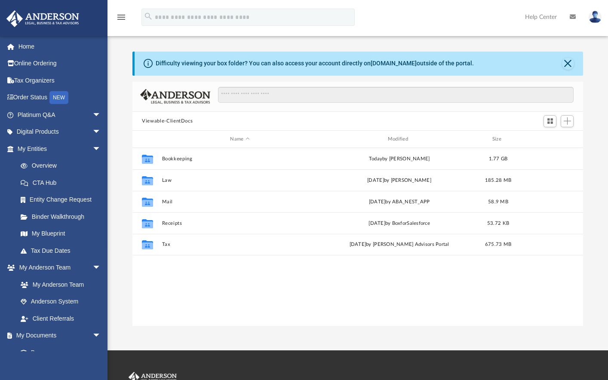
scroll to position [189, 443]
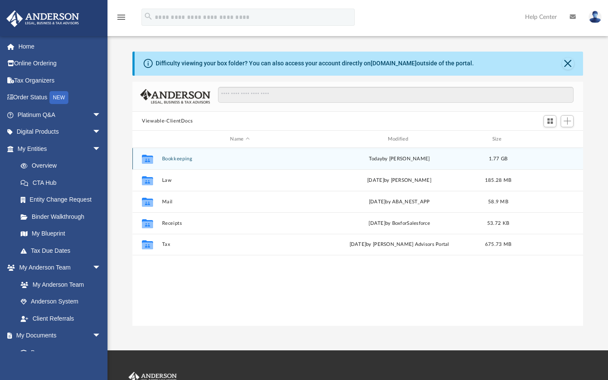
click at [175, 161] on button "Bookkeeping" at bounding box center [240, 159] width 156 height 6
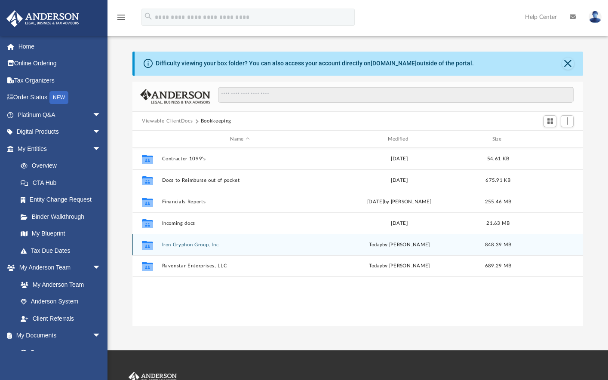
click at [175, 247] on button "Iron Gryphon Group, Inc." at bounding box center [240, 245] width 156 height 6
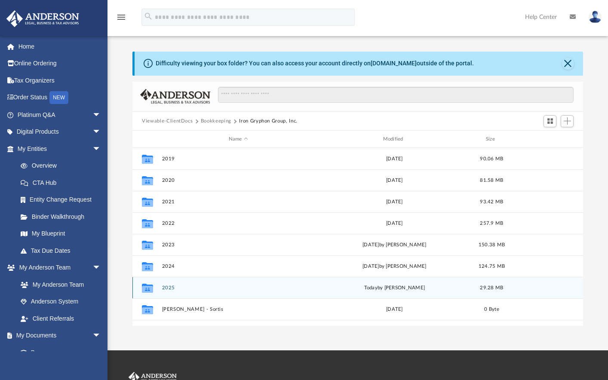
click at [173, 289] on button "2025" at bounding box center [238, 288] width 153 height 6
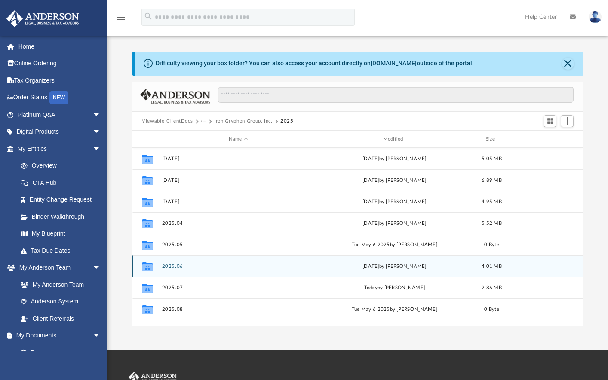
click at [172, 264] on button "2025.06" at bounding box center [238, 266] width 153 height 6
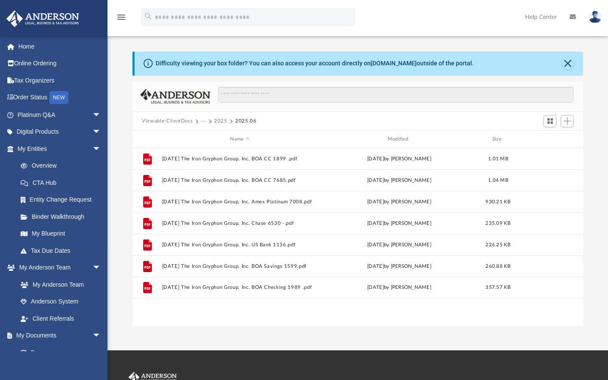
click at [219, 122] on button "2025" at bounding box center [220, 121] width 13 height 8
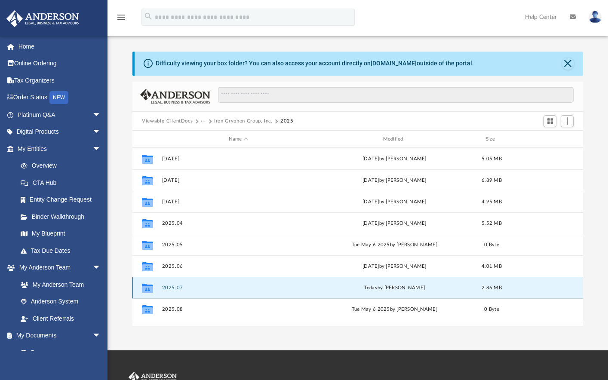
click at [169, 287] on button "2025.07" at bounding box center [238, 288] width 153 height 6
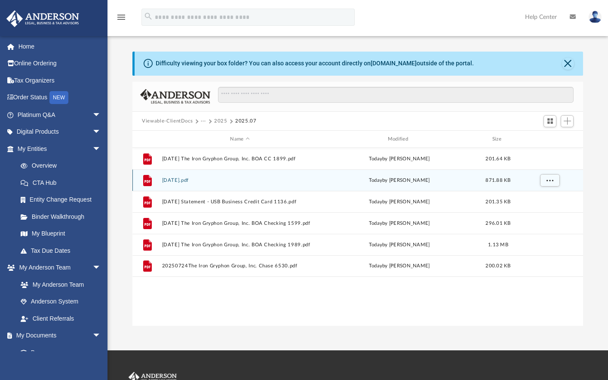
click at [188, 180] on button "[DATE].pdf" at bounding box center [240, 180] width 156 height 6
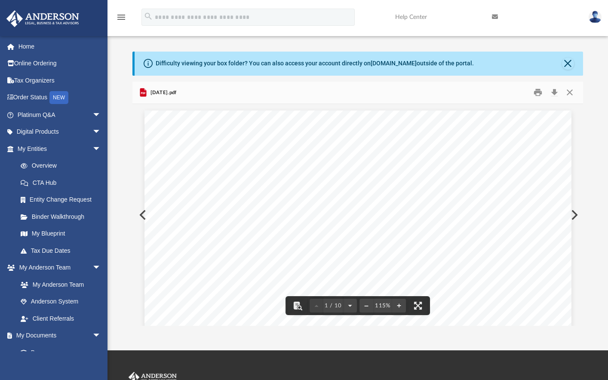
click at [144, 212] on div "Business Platinum Card PATRIK'S STUDIO PATRIK KUSEK Closing Date 07/21/25 Next …" at bounding box center [357, 371] width 427 height 522
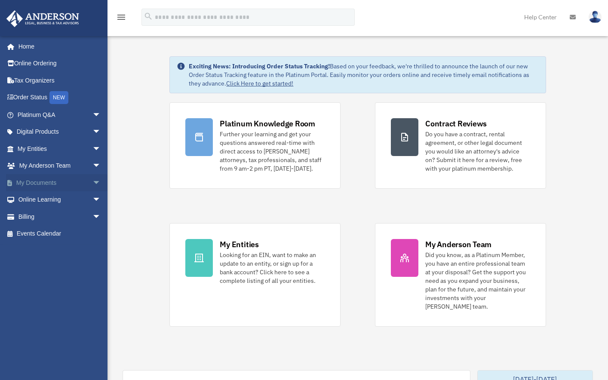
click at [92, 182] on span "arrow_drop_down" at bounding box center [100, 183] width 17 height 18
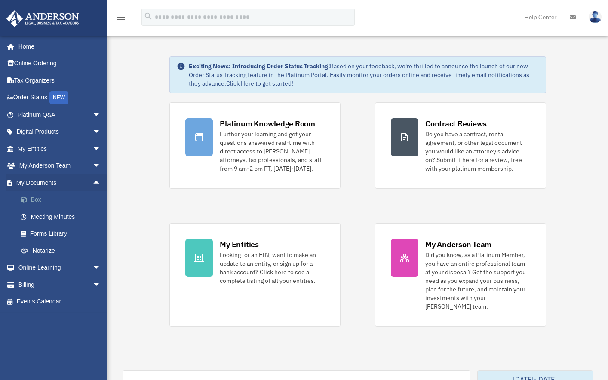
click at [35, 197] on link "Box" at bounding box center [63, 199] width 102 height 17
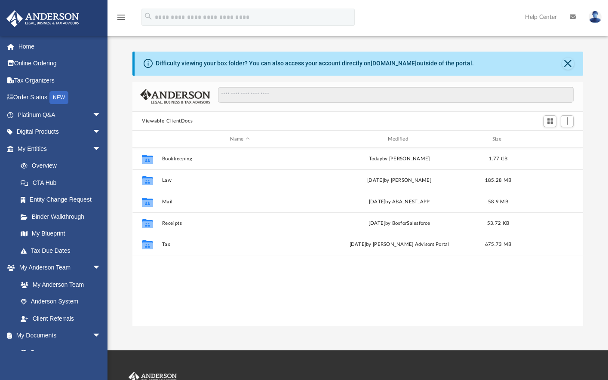
scroll to position [189, 443]
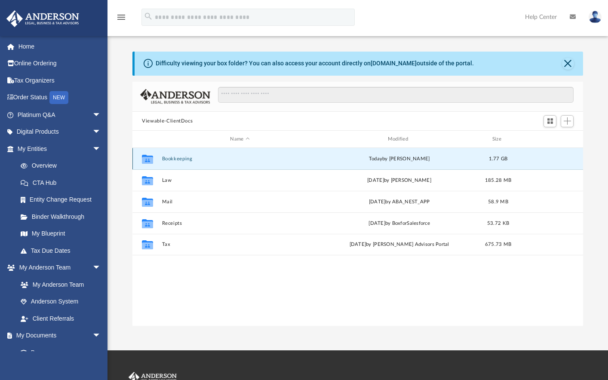
click at [175, 159] on button "Bookkeeping" at bounding box center [240, 159] width 156 height 6
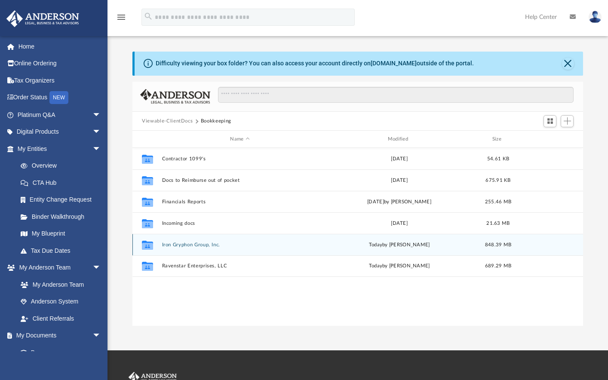
click at [175, 242] on button "Iron Gryphon Group, Inc." at bounding box center [240, 245] width 156 height 6
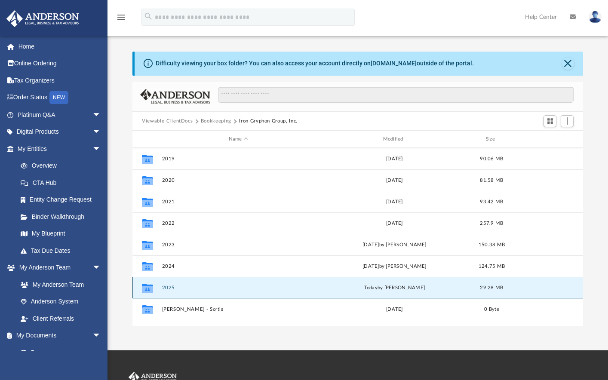
click at [168, 288] on button "2025" at bounding box center [238, 288] width 153 height 6
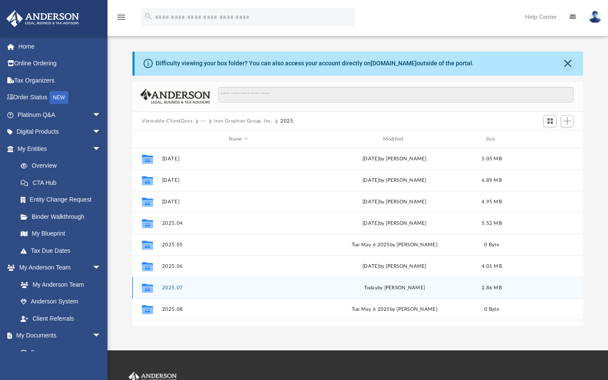
click at [168, 288] on button "2025.07" at bounding box center [238, 288] width 153 height 6
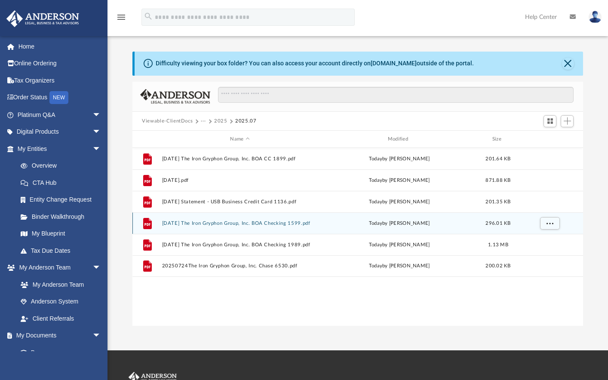
click at [217, 223] on button "2025-07-31 The Iron Gryphon Group, Inc. BOA Checking 1599.pdf" at bounding box center [240, 223] width 156 height 6
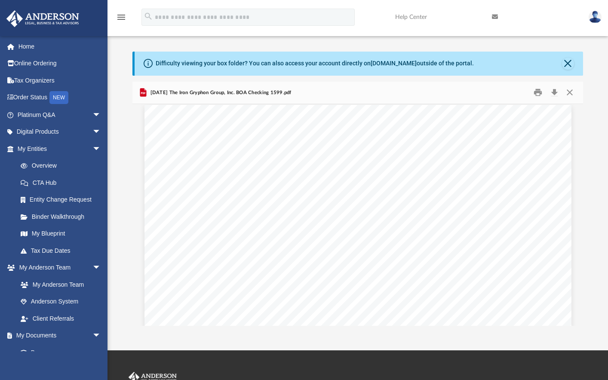
scroll to position [0, 0]
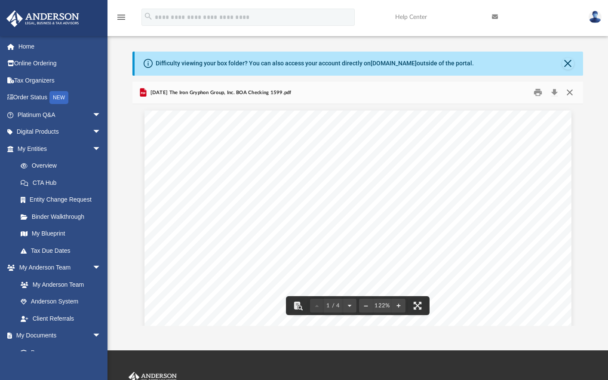
click at [570, 93] on button "Close" at bounding box center [568, 92] width 15 height 13
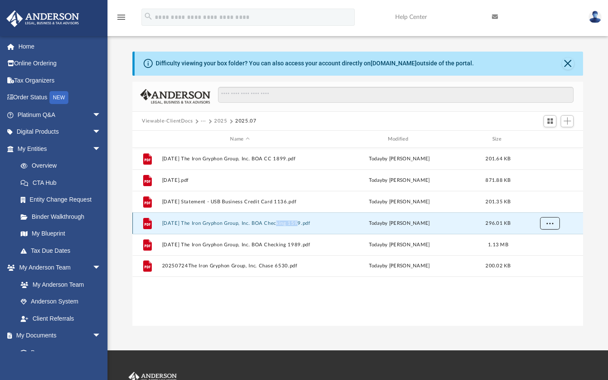
click at [546, 226] on button "More options" at bounding box center [550, 223] width 20 height 13
click at [357, 222] on div "today by Patrik Kusek" at bounding box center [399, 224] width 156 height 8
click at [301, 222] on button "2025-07-31 The Iron Gryphon Group, Inc. BOA Checking 1599.pdf" at bounding box center [240, 223] width 156 height 6
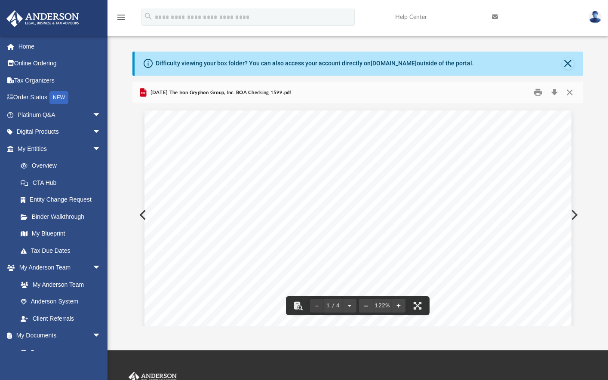
click at [140, 217] on button "Preview" at bounding box center [141, 215] width 19 height 24
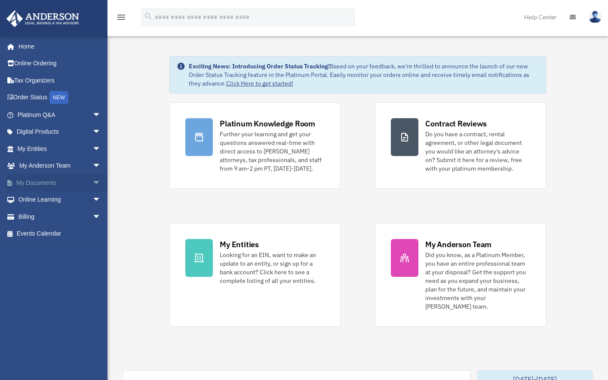
click at [92, 181] on span "arrow_drop_down" at bounding box center [100, 183] width 17 height 18
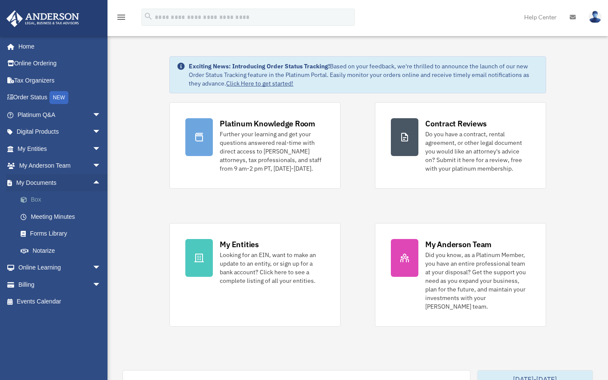
click at [38, 198] on link "Box" at bounding box center [63, 199] width 102 height 17
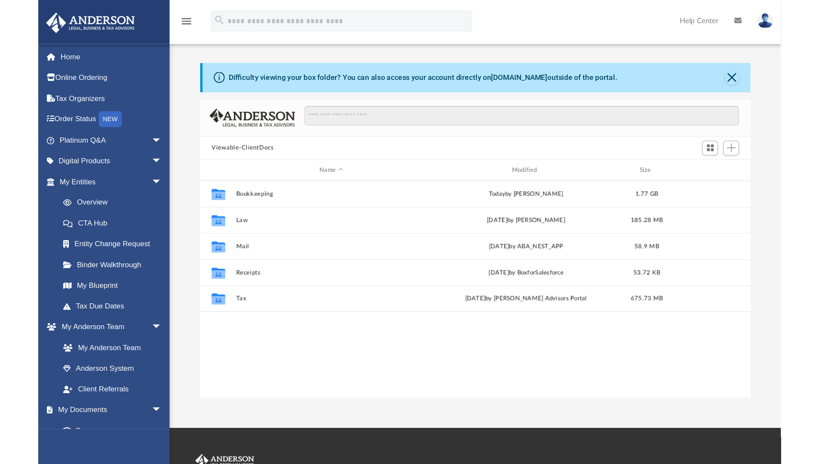
scroll to position [189, 443]
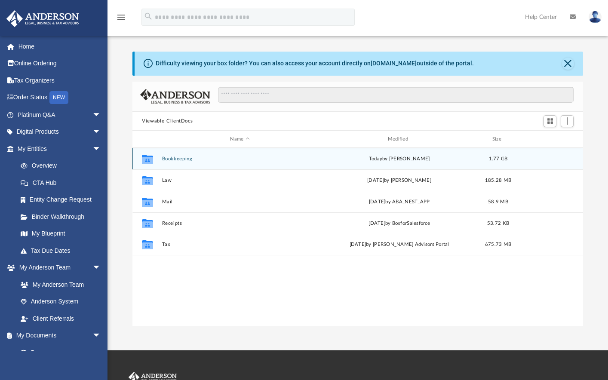
click at [173, 159] on button "Bookkeeping" at bounding box center [240, 159] width 156 height 6
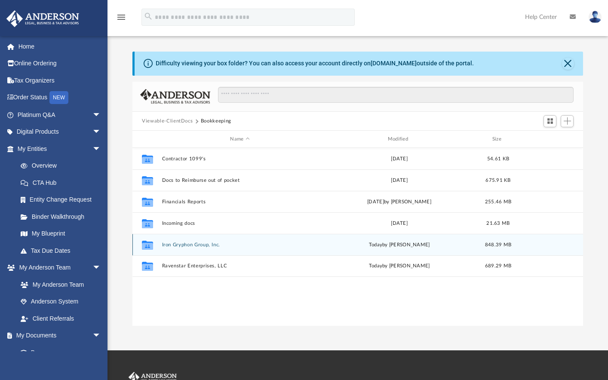
click at [181, 244] on button "Iron Gryphon Group, Inc." at bounding box center [240, 245] width 156 height 6
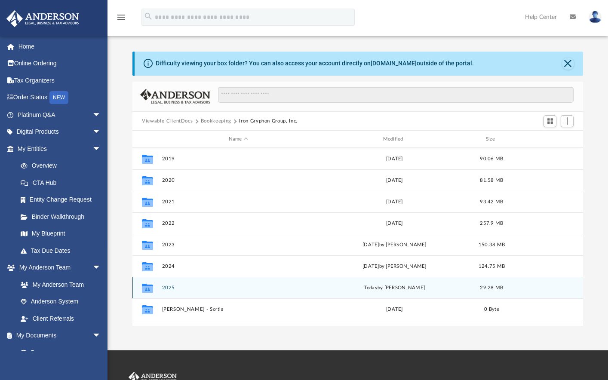
click at [168, 286] on button "2025" at bounding box center [238, 288] width 153 height 6
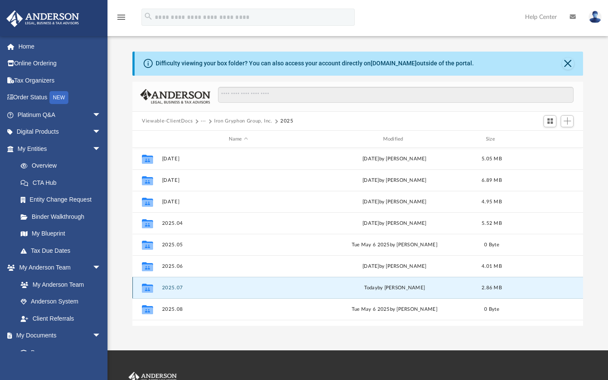
click at [168, 286] on button "2025.07" at bounding box center [238, 288] width 153 height 6
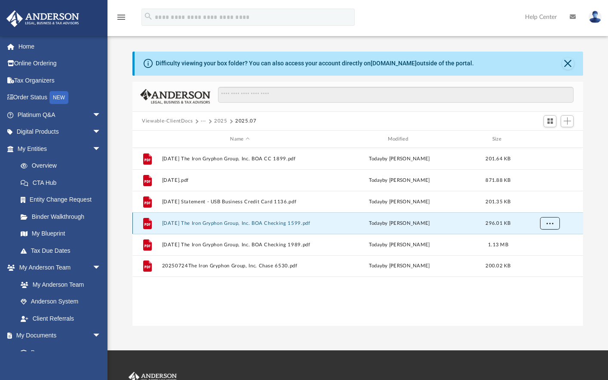
click at [554, 222] on button "More options" at bounding box center [550, 223] width 20 height 13
drag, startPoint x: 244, startPoint y: 220, endPoint x: -31, endPoint y: 216, distance: 275.5
click at [0, 216] on html "X Get a chance to win 6 months of Platinum for free just by filling out this su…" at bounding box center [304, 252] width 608 height 504
drag, startPoint x: 223, startPoint y: 226, endPoint x: 441, endPoint y: 391, distance: 272.7
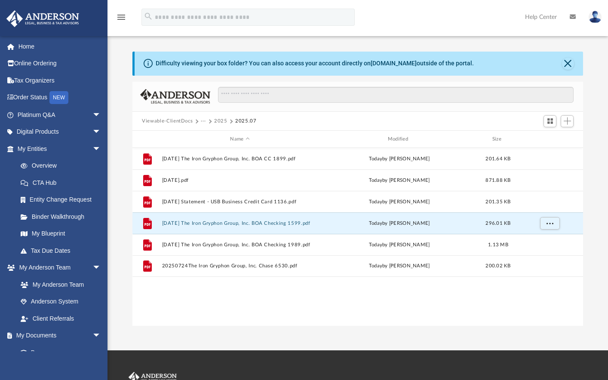
click at [441, 379] on html "X Get a chance to win 6 months of Platinum for free just by filling out this su…" at bounding box center [304, 252] width 608 height 504
click at [193, 300] on div "File 2025-07-12 The Iron Gryphon Group, Inc. BOA CC 1899.pdf today by Patrik Ku…" at bounding box center [357, 237] width 450 height 178
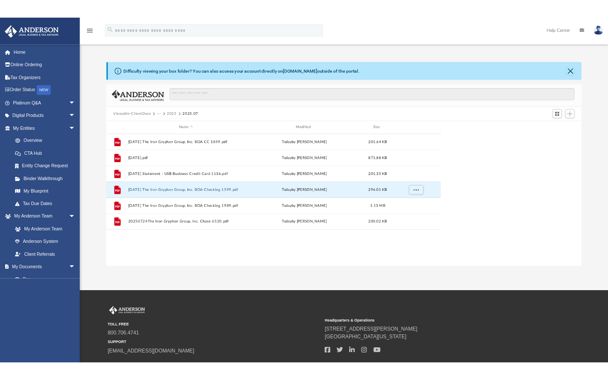
scroll to position [189, 633]
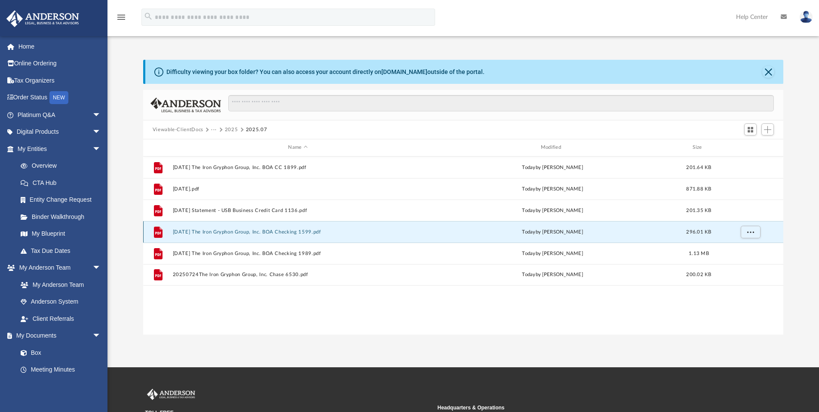
drag, startPoint x: 169, startPoint y: 232, endPoint x: 337, endPoint y: 234, distance: 168.0
click at [337, 234] on div "File 2025-07-31 The Iron Gryphon Group, Inc. BOA Checking 1599.pdf today by Pat…" at bounding box center [463, 231] width 640 height 21
copy button "2025-07-31 The Iron Gryphon Group, Inc. BOA Checking 1599.pdf"
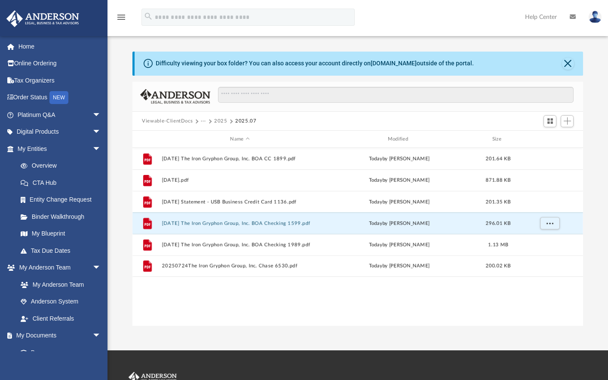
scroll to position [189, 443]
click at [141, 296] on div "File 2025-07-12 The Iron Gryphon Group, Inc. BOA CC 1899.pdf today by Patrik Ku…" at bounding box center [357, 237] width 450 height 178
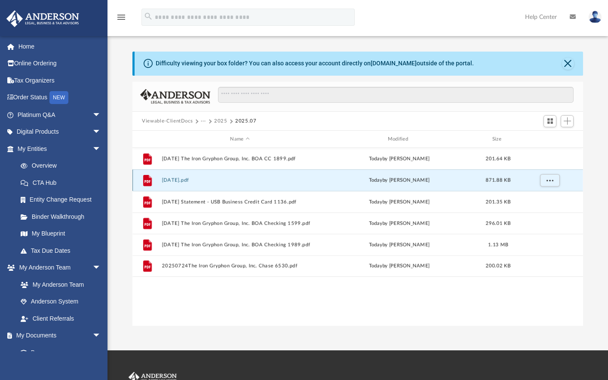
click at [179, 181] on button "2025-07-21.pdf" at bounding box center [240, 180] width 156 height 6
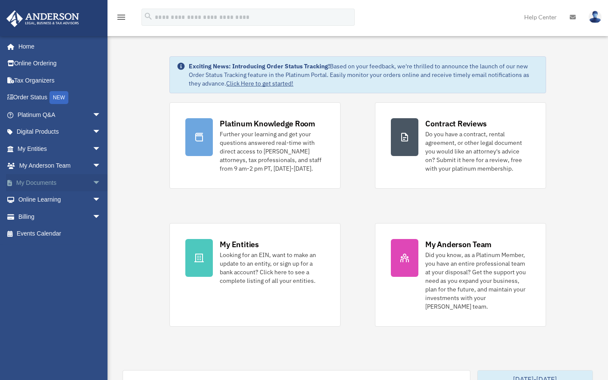
click at [92, 181] on span "arrow_drop_down" at bounding box center [100, 183] width 17 height 18
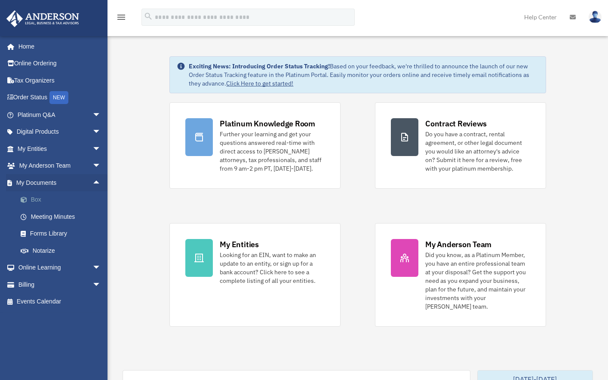
click at [37, 202] on link "Box" at bounding box center [63, 199] width 102 height 17
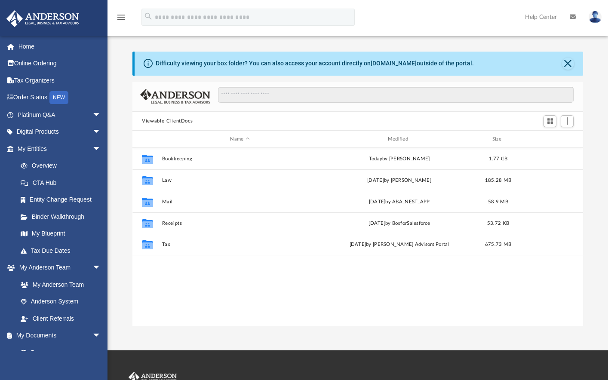
scroll to position [189, 443]
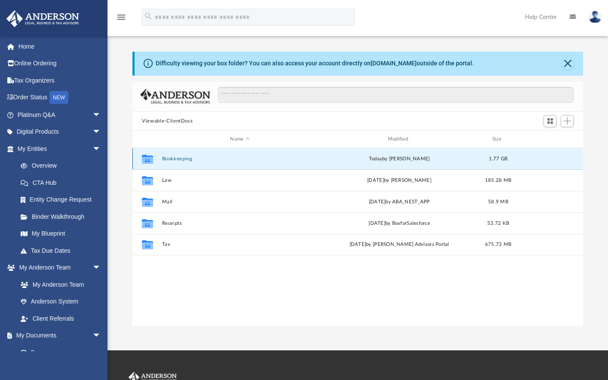
click at [165, 158] on button "Bookkeeping" at bounding box center [240, 159] width 156 height 6
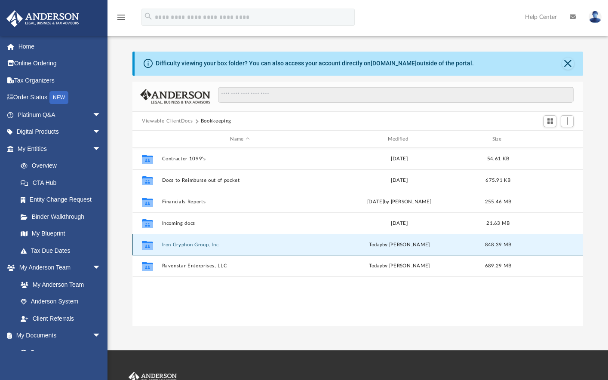
click at [177, 246] on button "Iron Gryphon Group, Inc." at bounding box center [240, 245] width 156 height 6
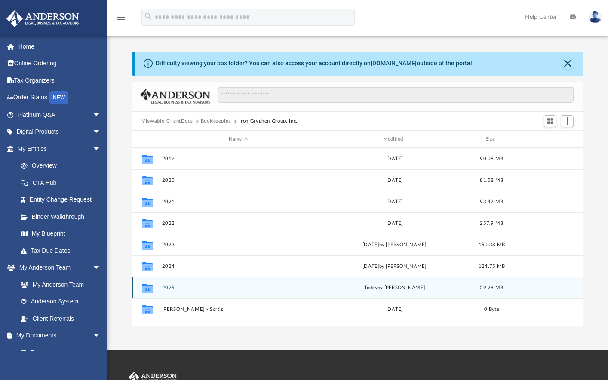
click at [169, 289] on button "2025" at bounding box center [238, 288] width 153 height 6
